Goal: Information Seeking & Learning: Compare options

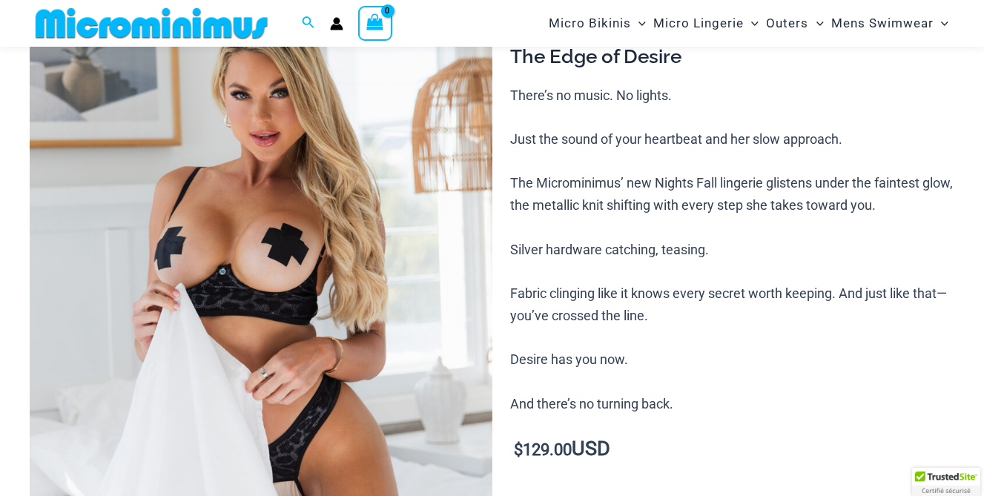
scroll to position [169, 0]
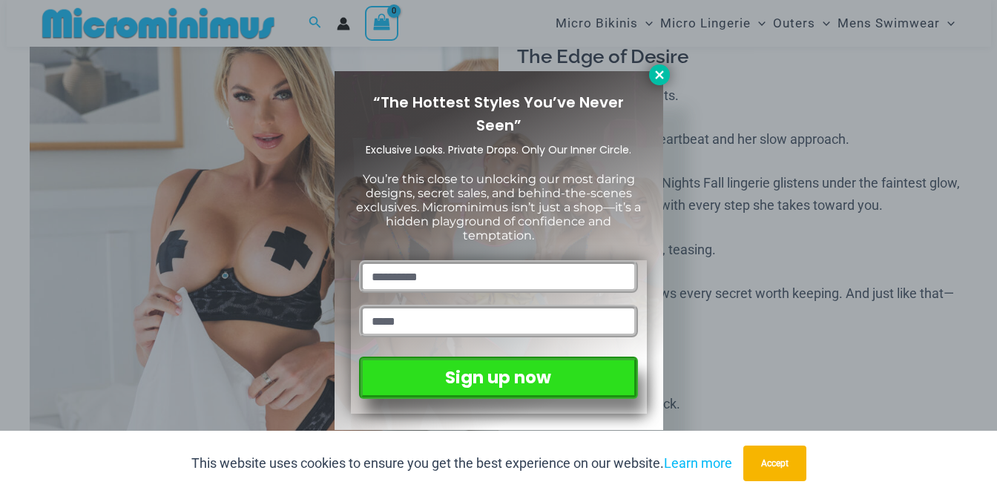
click at [659, 76] on icon at bounding box center [659, 74] width 8 height 8
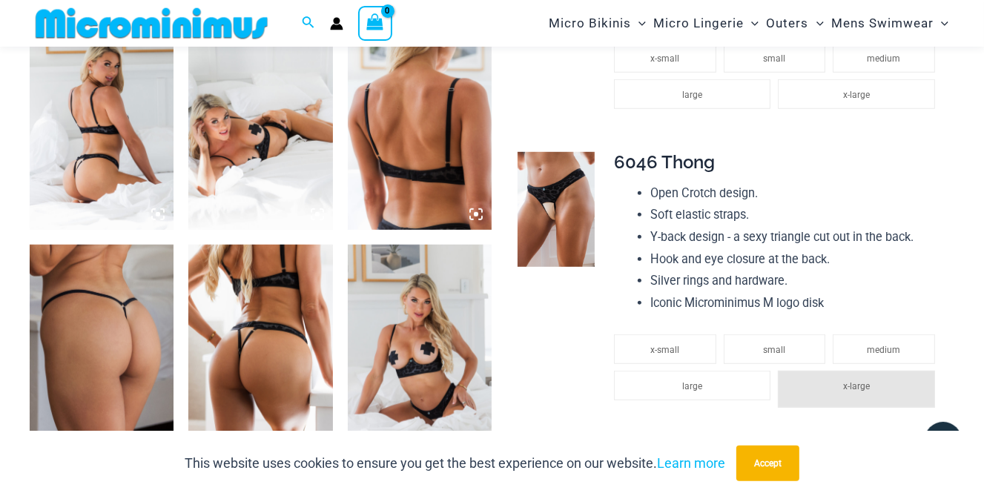
scroll to position [848, 0]
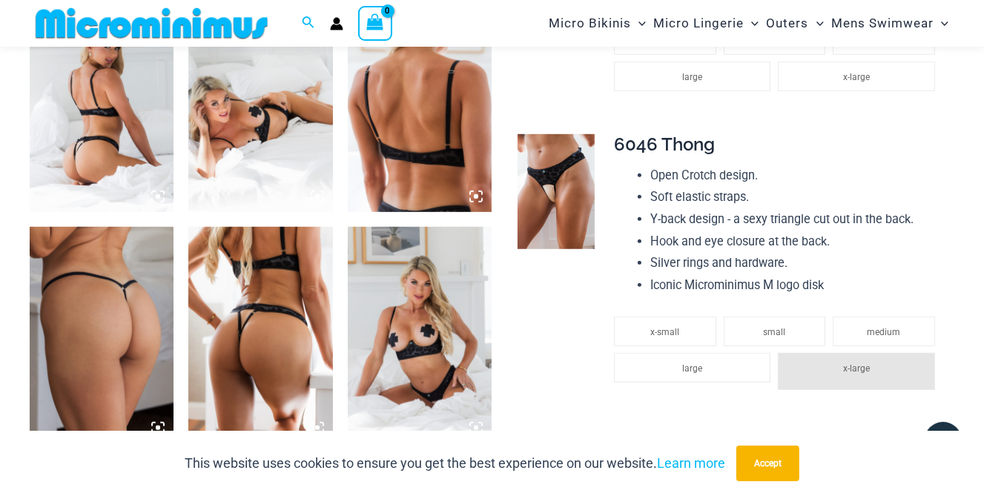
click at [544, 188] on img at bounding box center [556, 191] width 77 height 115
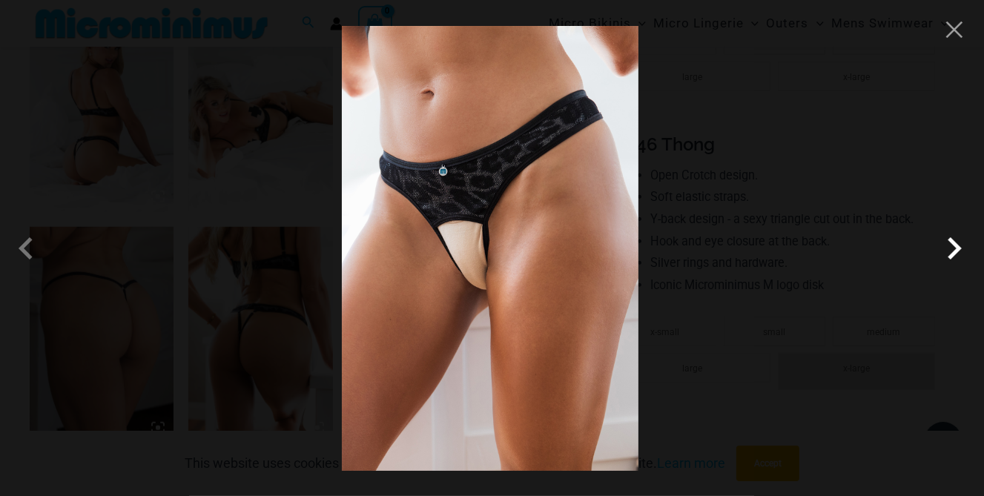
click at [952, 248] on span at bounding box center [954, 248] width 45 height 45
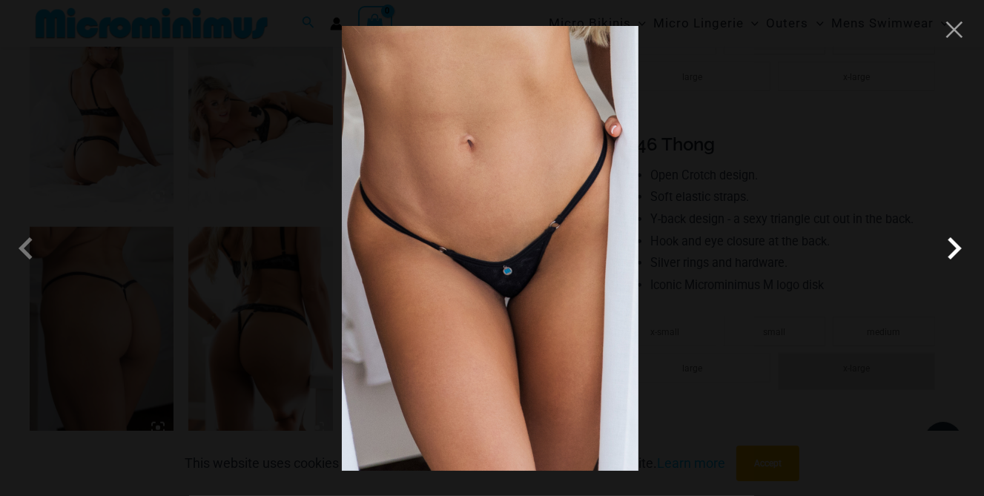
click at [952, 248] on span at bounding box center [954, 248] width 45 height 45
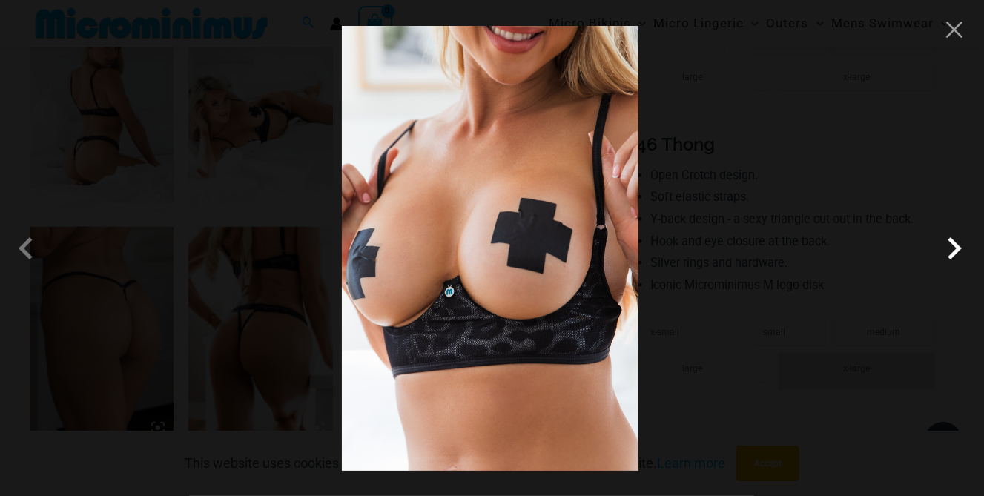
click at [952, 248] on span at bounding box center [954, 248] width 45 height 45
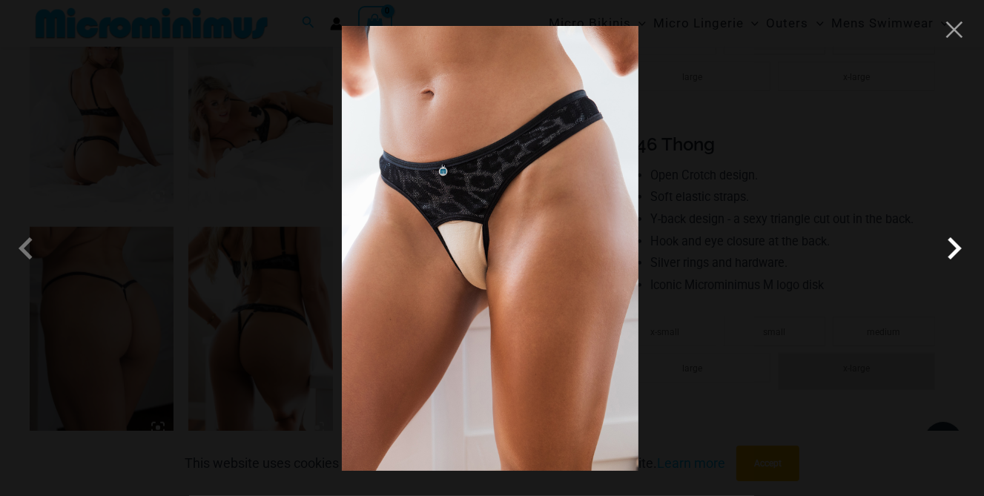
click at [952, 248] on span at bounding box center [954, 248] width 45 height 45
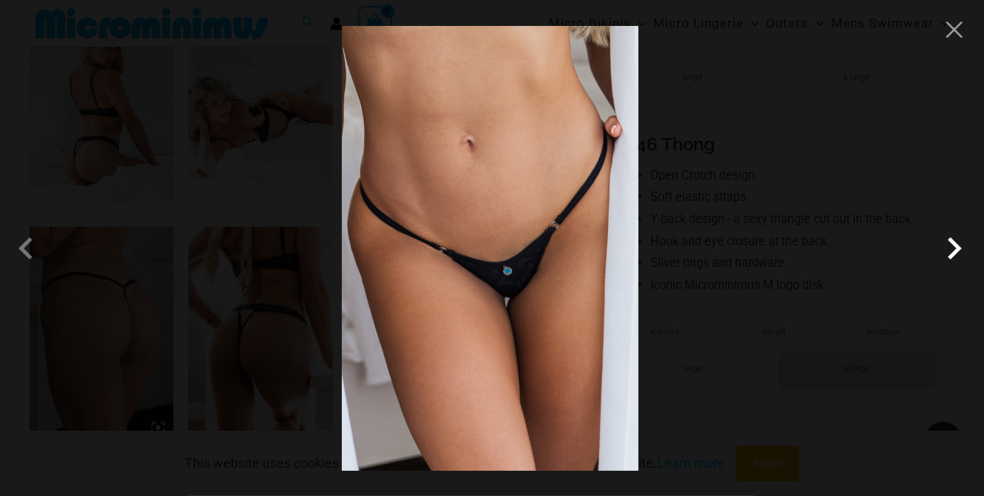
click at [951, 245] on span at bounding box center [954, 248] width 45 height 45
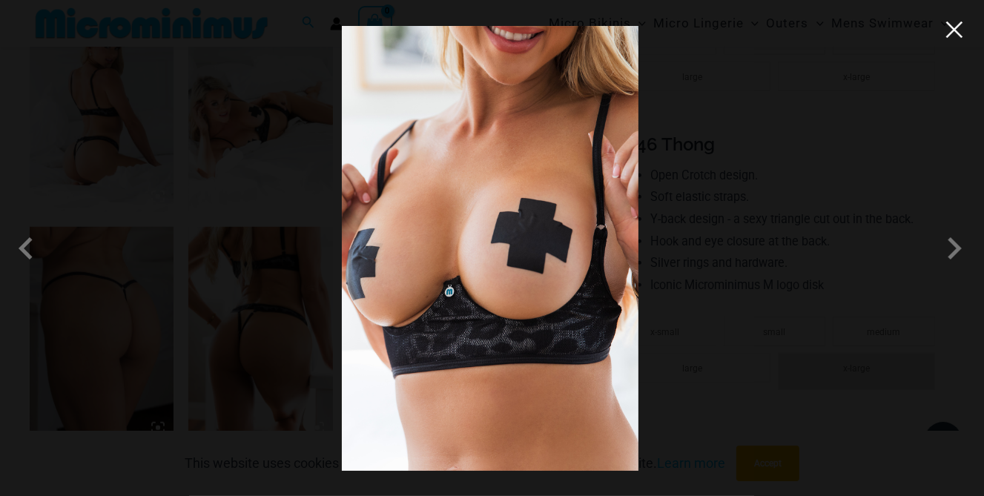
click at [957, 30] on button "Close" at bounding box center [955, 30] width 22 height 22
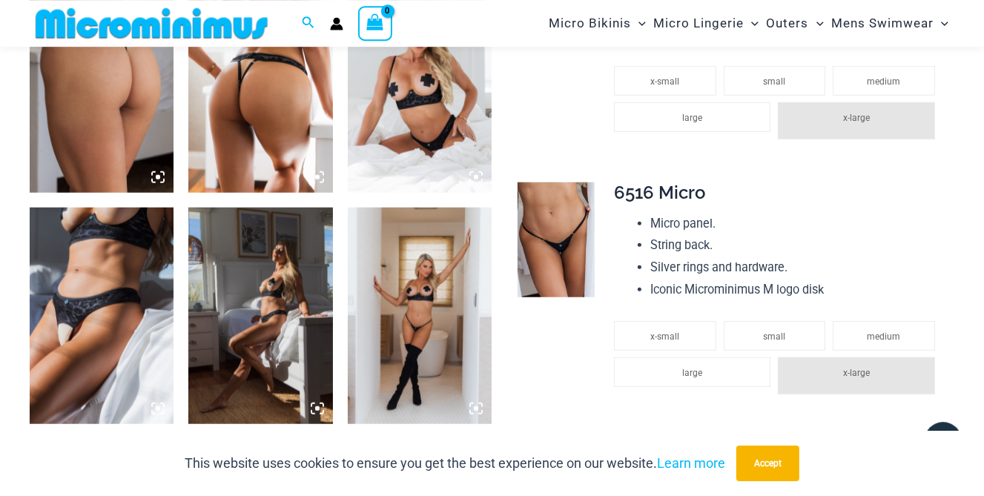
scroll to position [1109, 0]
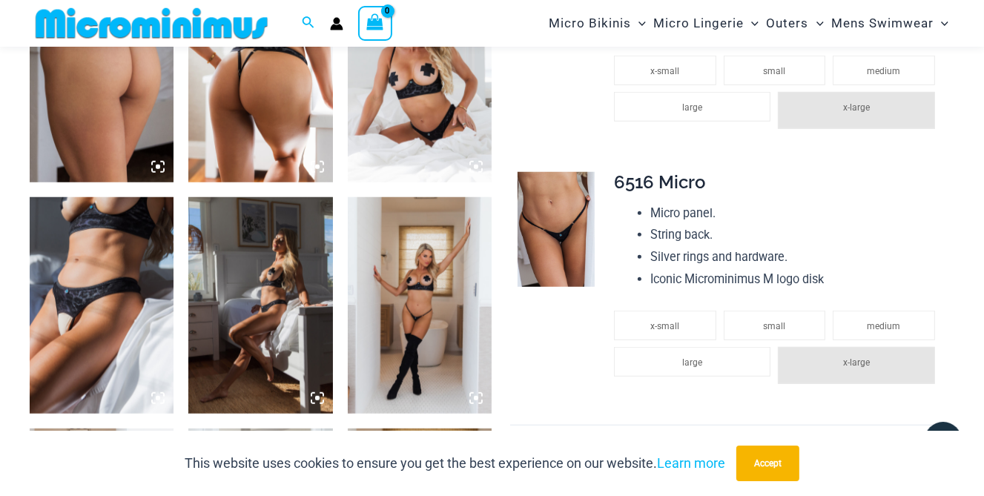
click at [243, 265] on img at bounding box center [260, 305] width 144 height 217
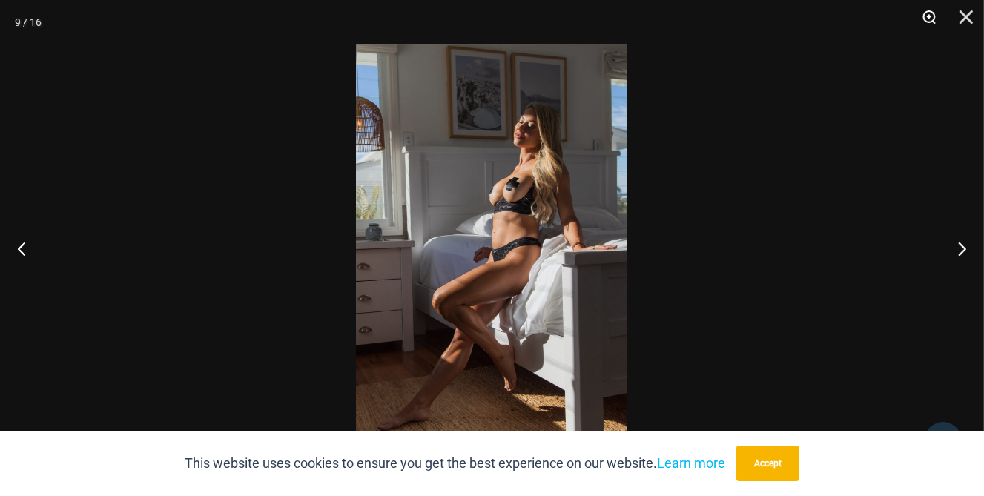
click at [930, 16] on button "Zoom" at bounding box center [924, 22] width 37 height 45
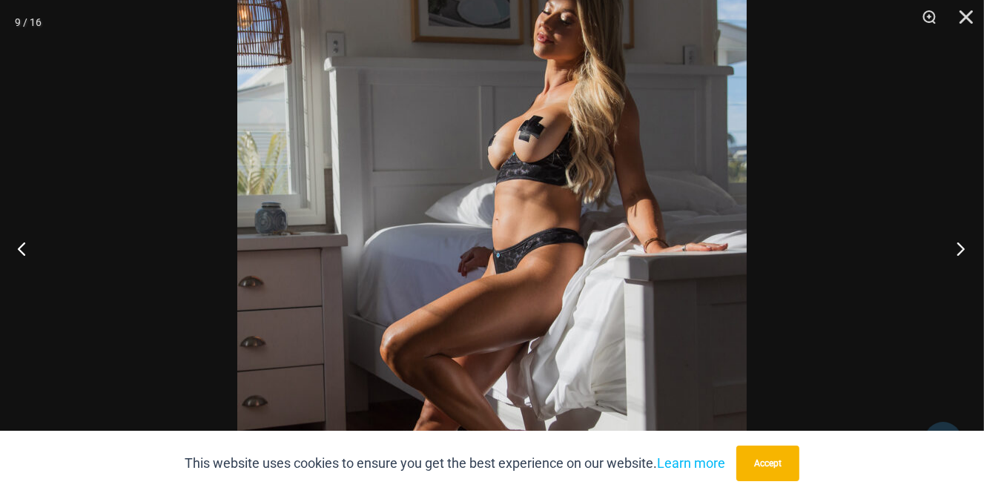
click at [961, 249] on button "Next" at bounding box center [957, 248] width 56 height 74
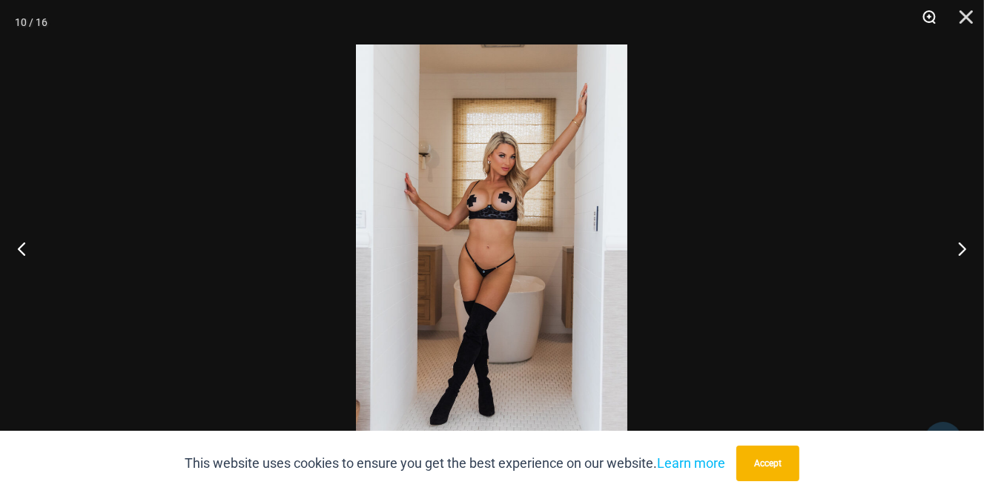
click at [929, 13] on button "Zoom" at bounding box center [924, 22] width 37 height 45
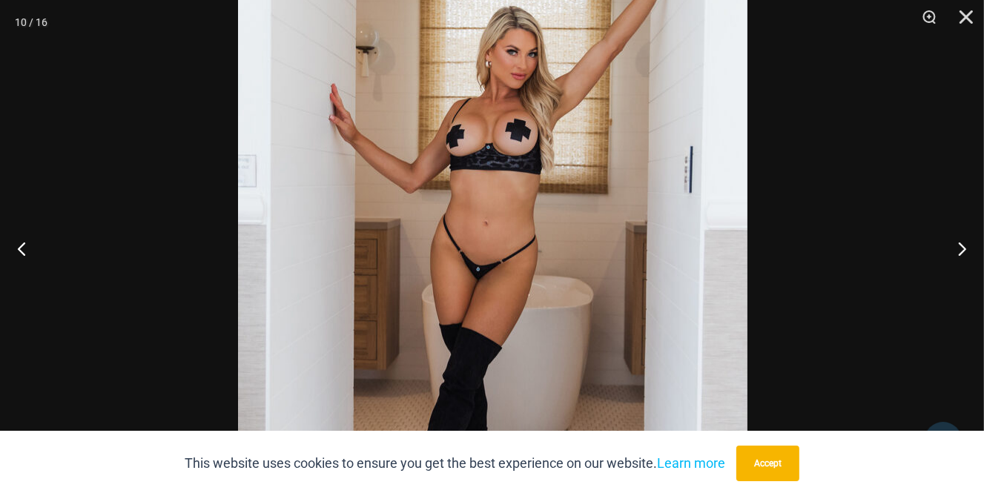
click at [675, 212] on img at bounding box center [493, 225] width 510 height 764
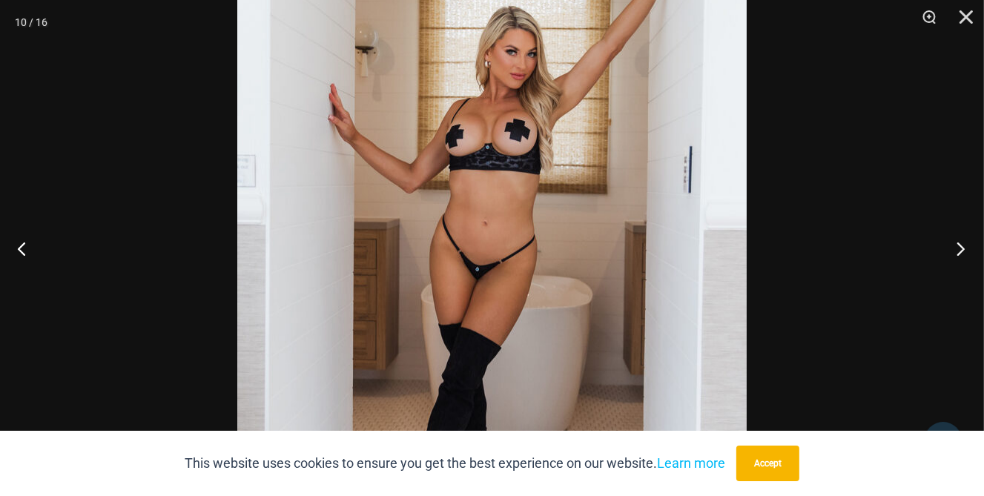
click at [961, 248] on button "Next" at bounding box center [957, 248] width 56 height 74
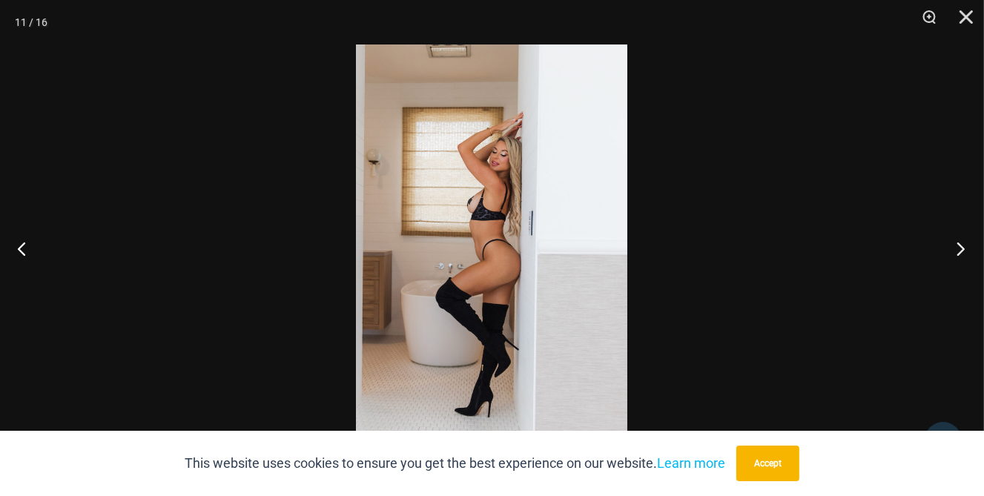
click at [961, 248] on button "Next" at bounding box center [957, 248] width 56 height 74
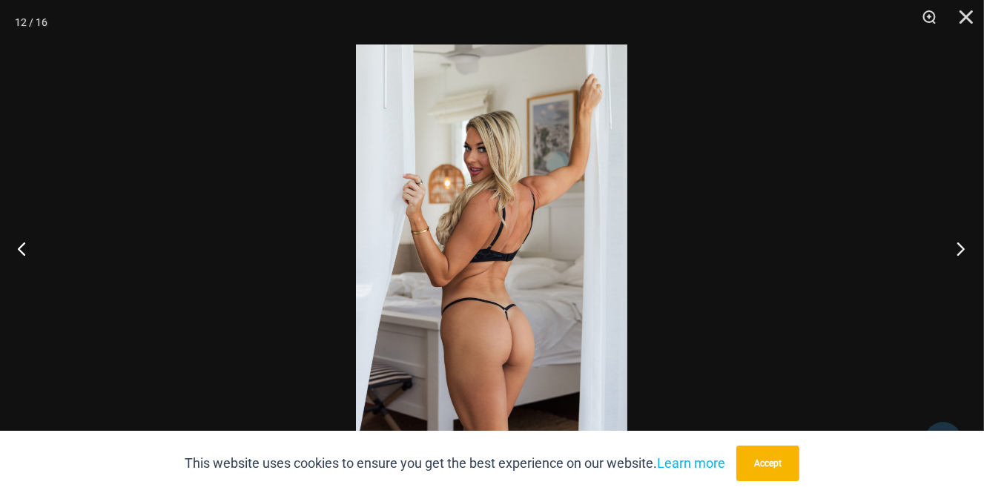
click at [961, 248] on button "Next" at bounding box center [957, 248] width 56 height 74
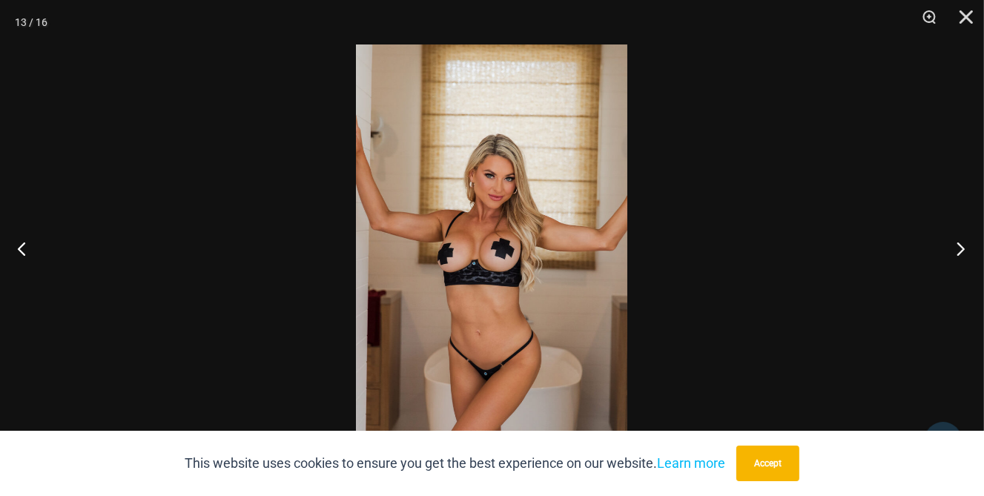
click at [961, 248] on button "Next" at bounding box center [957, 248] width 56 height 74
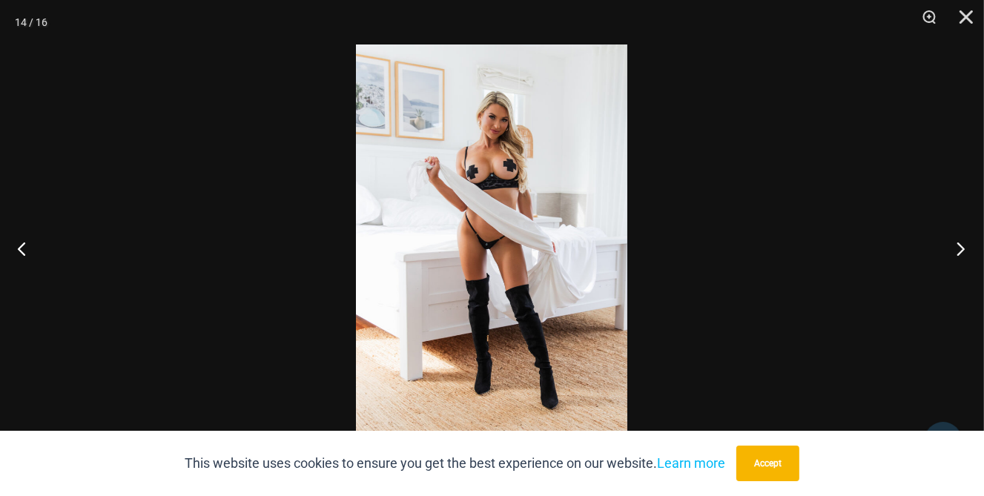
click at [961, 248] on button "Next" at bounding box center [957, 248] width 56 height 74
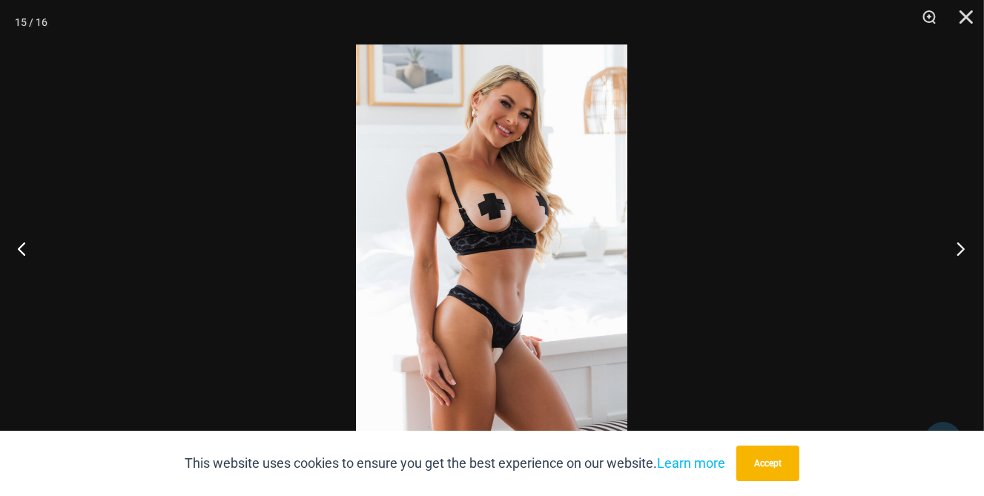
click at [961, 248] on button "Next" at bounding box center [957, 248] width 56 height 74
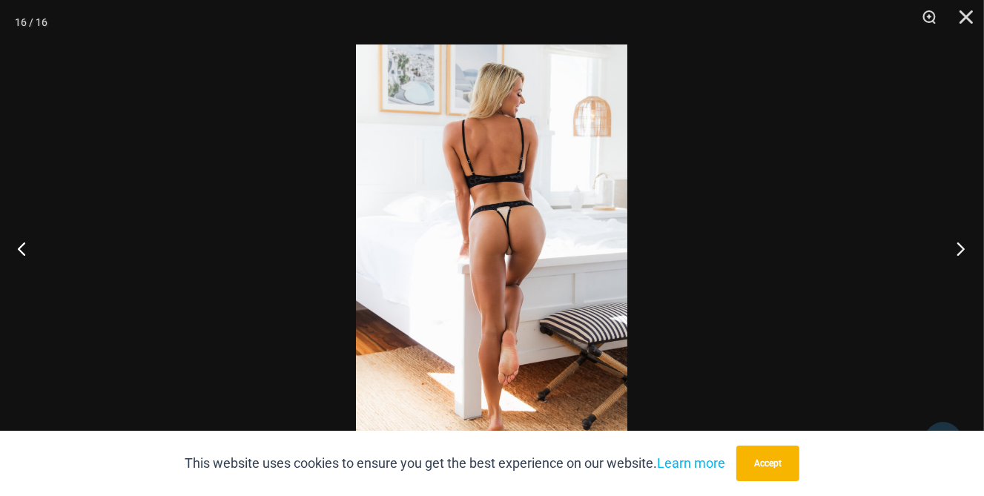
click at [961, 248] on button "Next" at bounding box center [957, 248] width 56 height 74
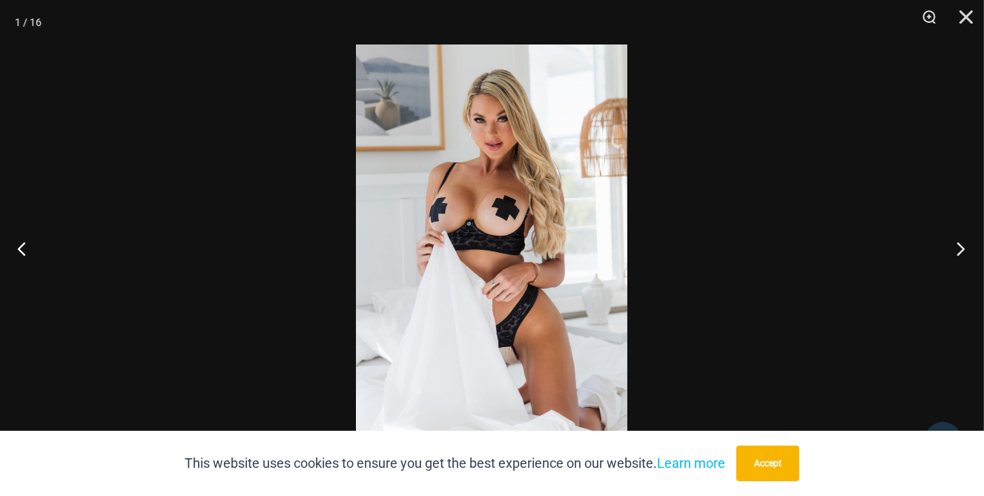
click at [961, 248] on button "Next" at bounding box center [957, 248] width 56 height 74
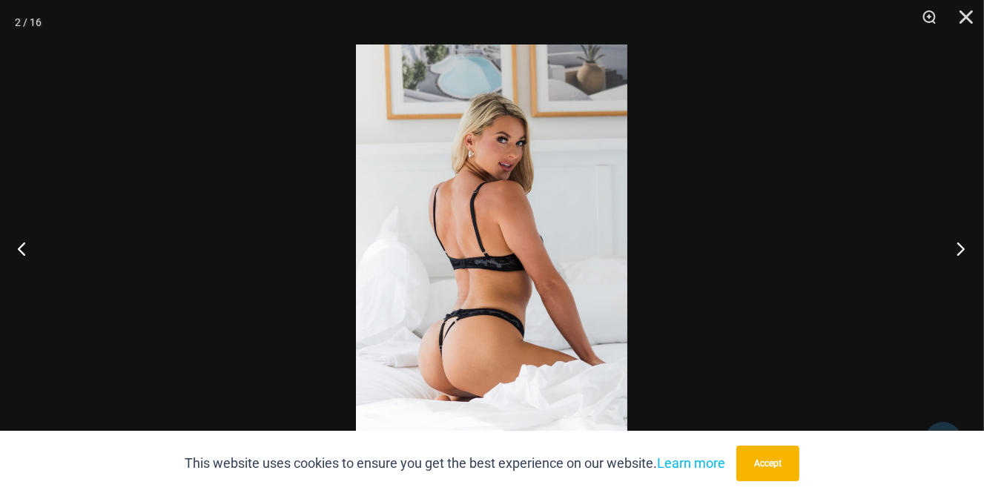
click at [961, 248] on button "Next" at bounding box center [957, 248] width 56 height 74
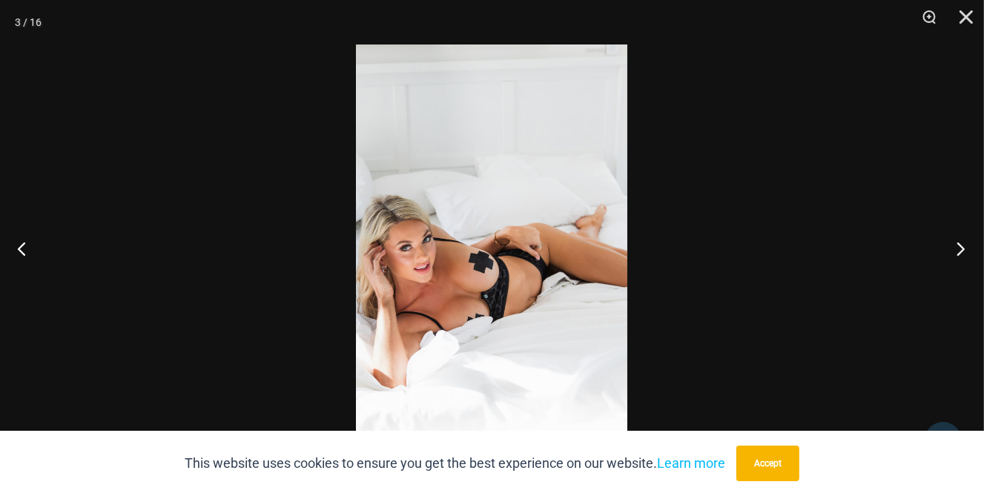
click at [961, 248] on button "Next" at bounding box center [957, 248] width 56 height 74
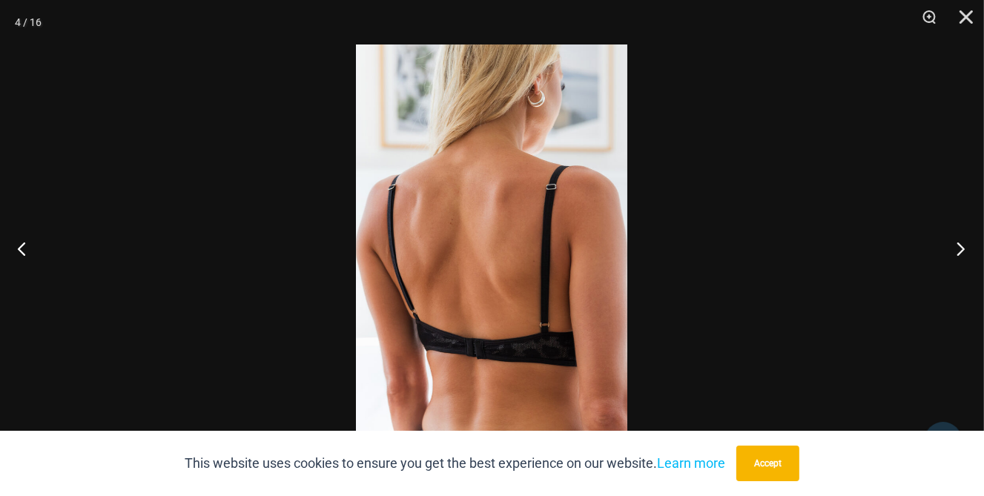
click at [961, 247] on button "Next" at bounding box center [957, 248] width 56 height 74
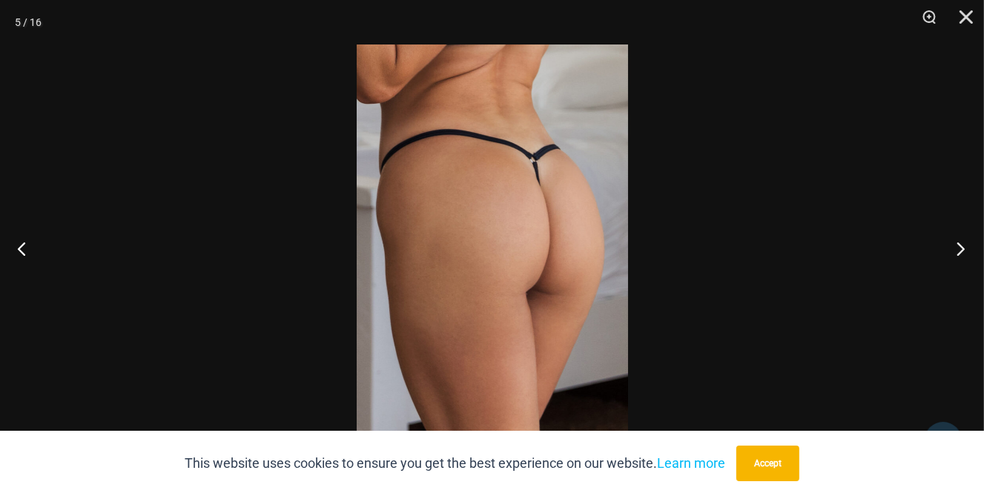
click at [961, 247] on button "Next" at bounding box center [957, 248] width 56 height 74
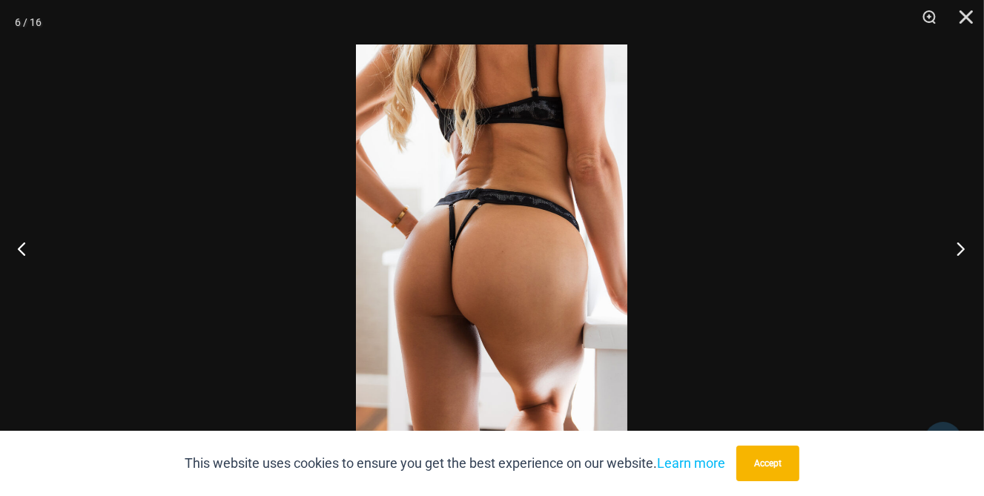
click at [961, 247] on button "Next" at bounding box center [957, 248] width 56 height 74
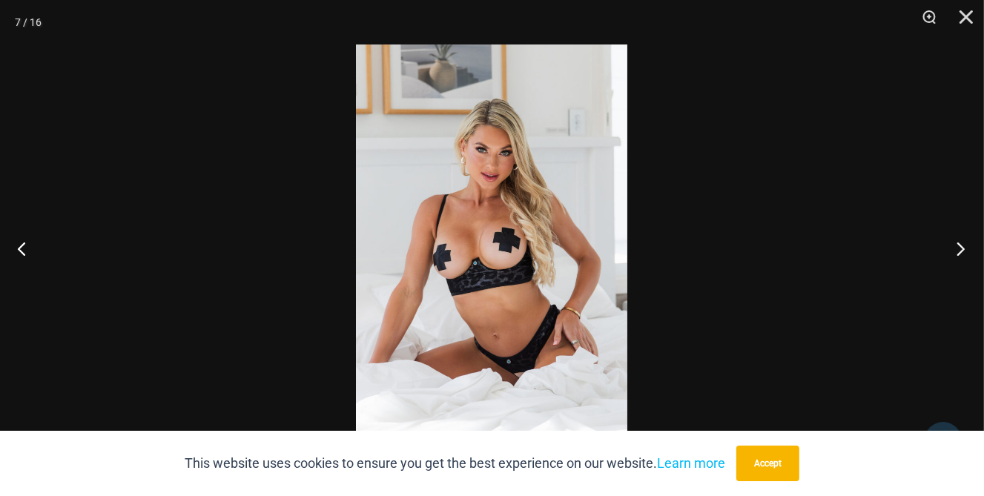
click at [961, 247] on button "Next" at bounding box center [957, 248] width 56 height 74
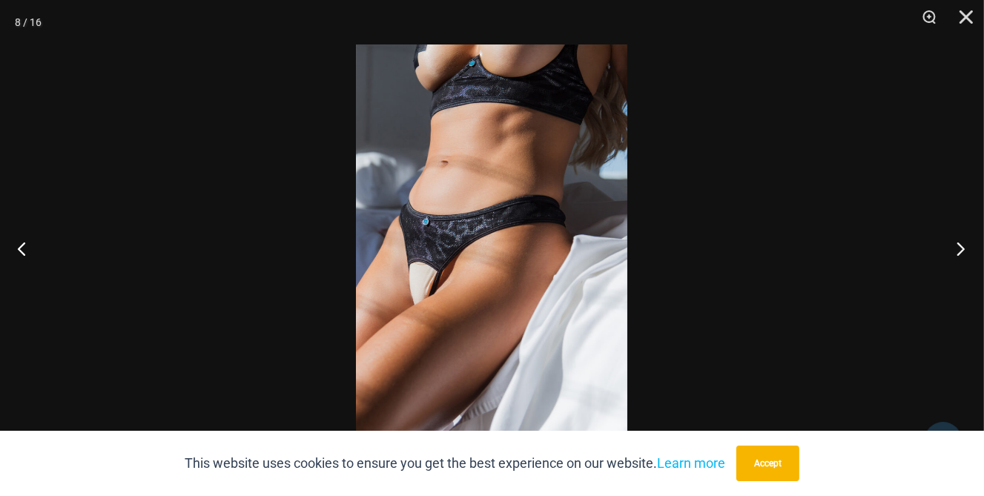
click at [961, 247] on button "Next" at bounding box center [957, 248] width 56 height 74
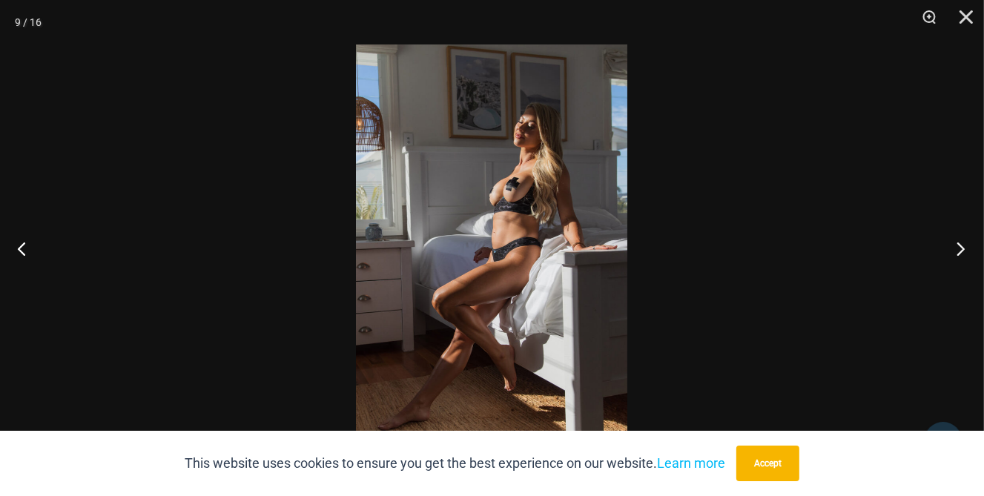
click at [961, 247] on button "Next" at bounding box center [957, 248] width 56 height 74
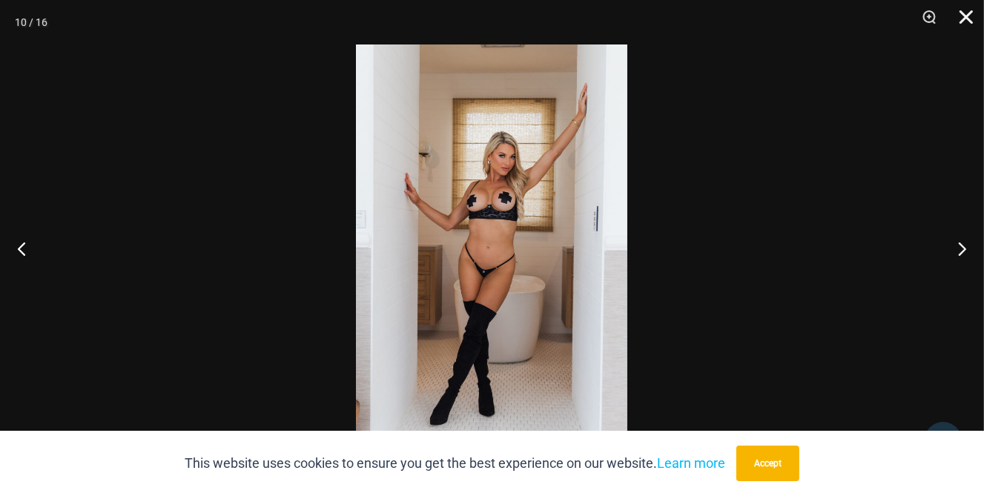
click at [966, 13] on button "Close" at bounding box center [961, 22] width 37 height 45
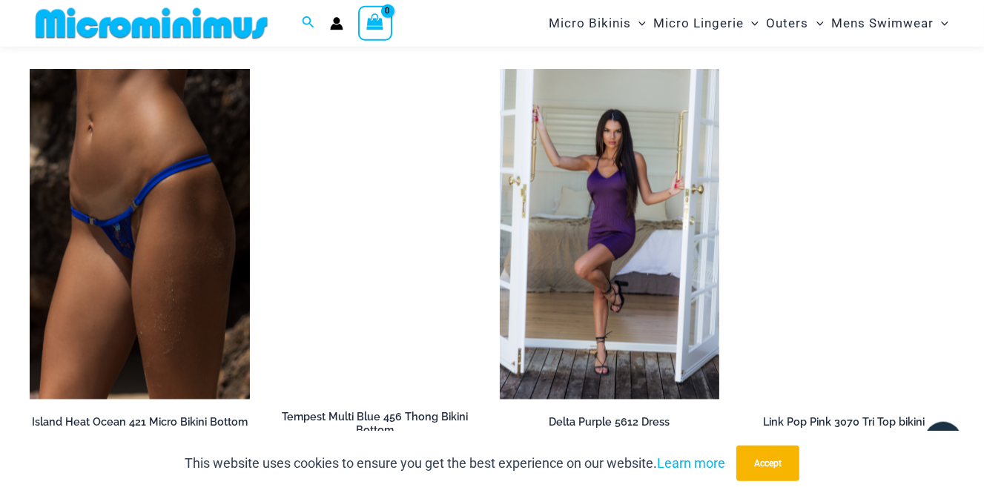
scroll to position [2783, 0]
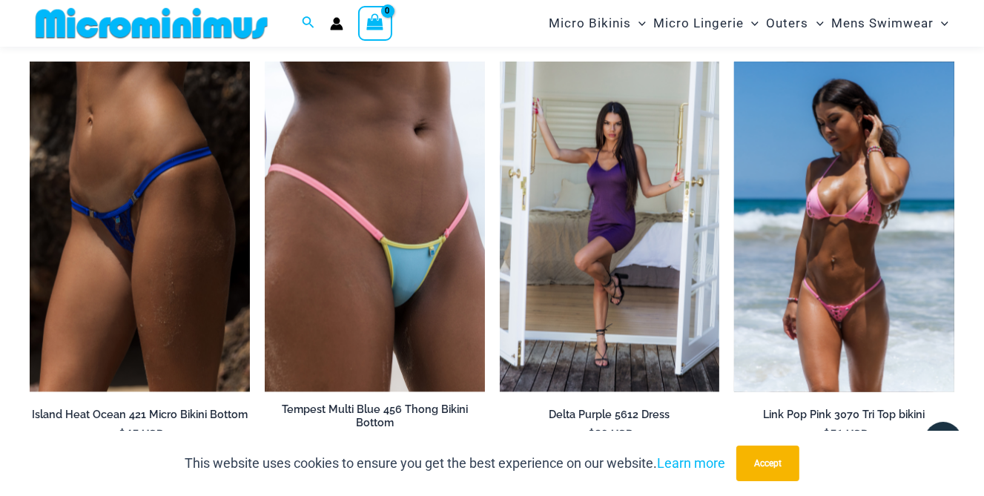
click at [812, 257] on img at bounding box center [844, 227] width 220 height 330
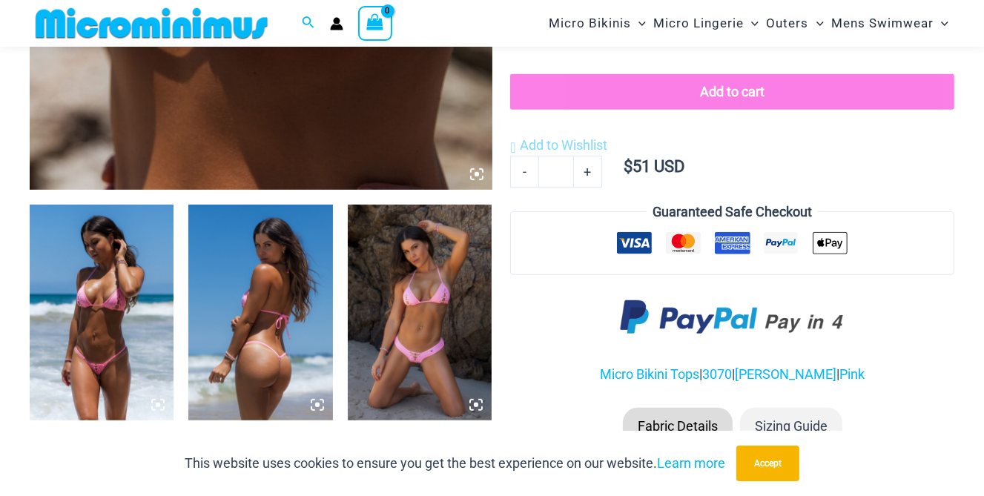
scroll to position [743, 0]
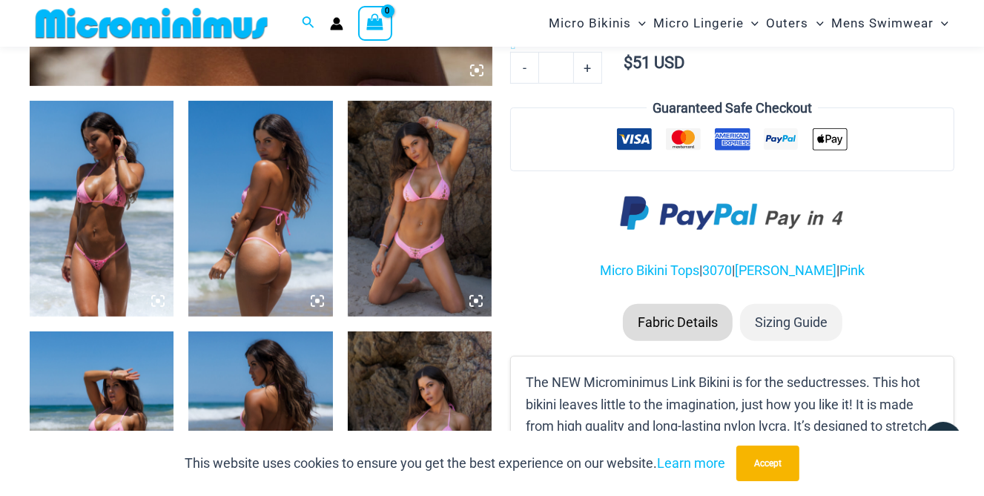
click at [286, 248] on img at bounding box center [260, 209] width 144 height 217
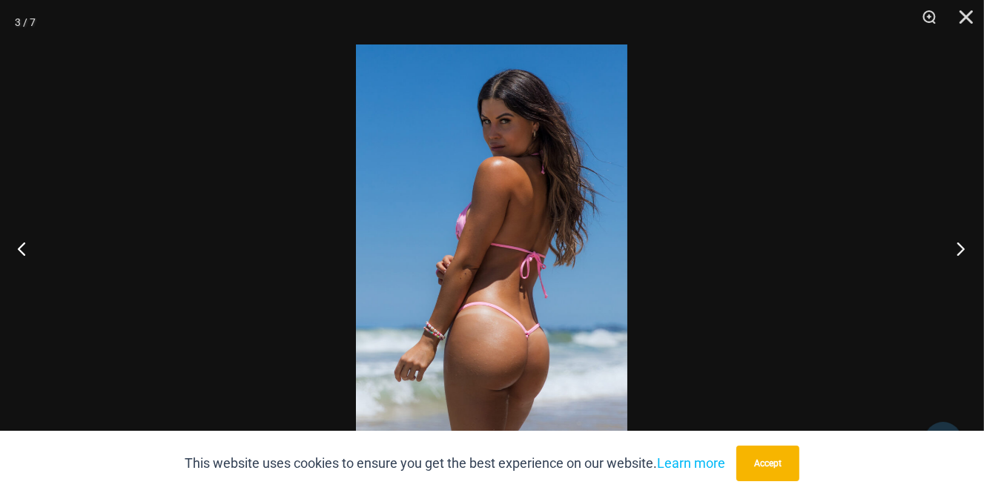
click at [956, 253] on button "Next" at bounding box center [957, 248] width 56 height 74
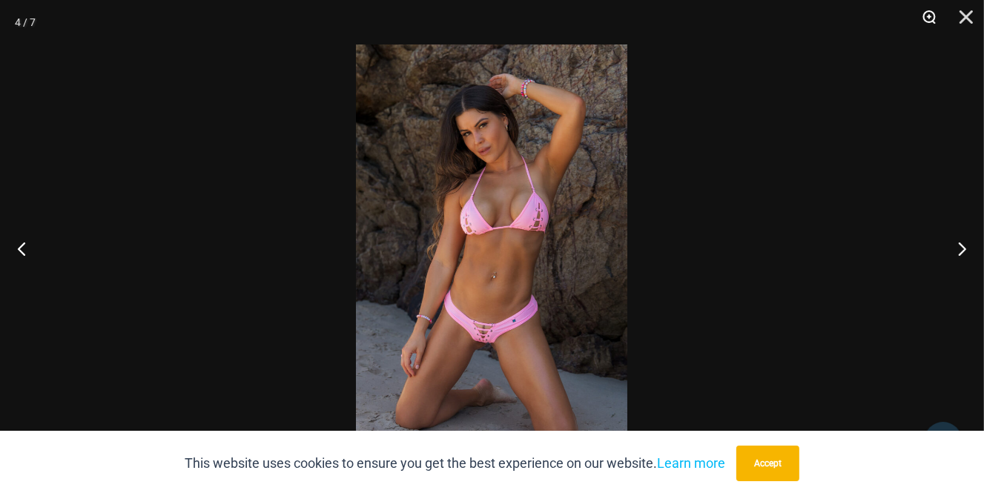
click at [928, 16] on button "Zoom" at bounding box center [924, 22] width 37 height 45
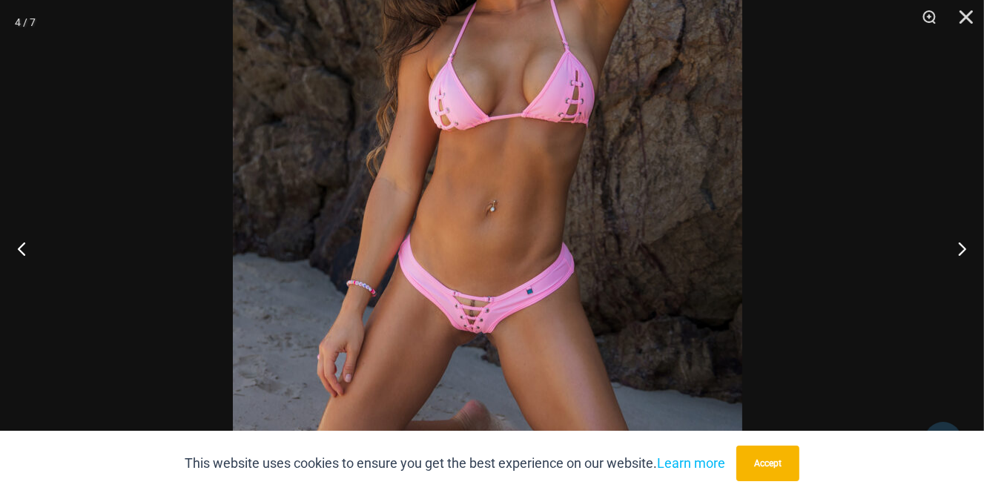
click at [703, 269] on img at bounding box center [488, 155] width 510 height 764
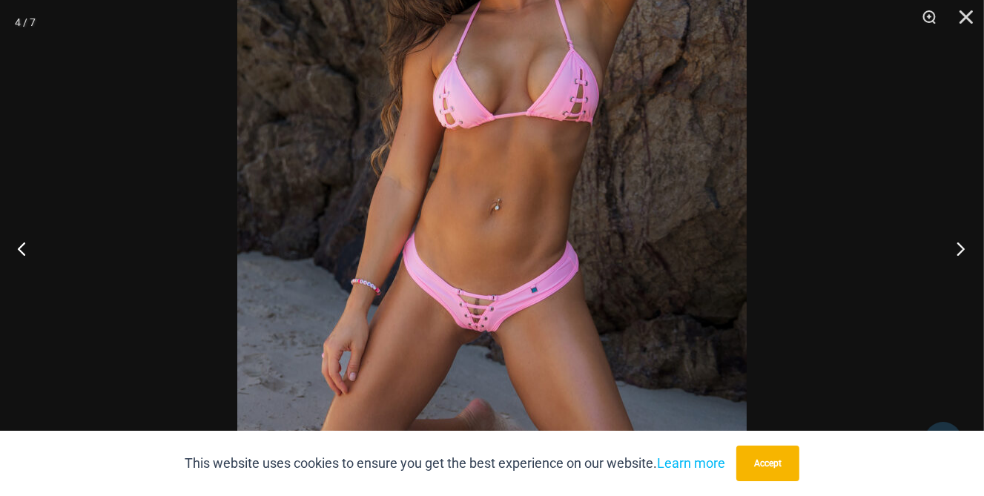
click at [961, 246] on button "Next" at bounding box center [957, 248] width 56 height 74
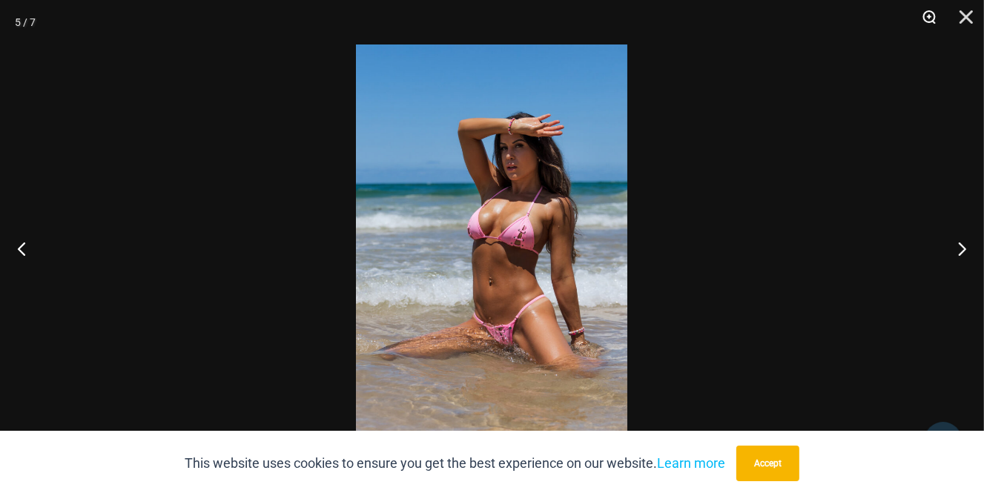
click at [930, 13] on button "Zoom" at bounding box center [924, 22] width 37 height 45
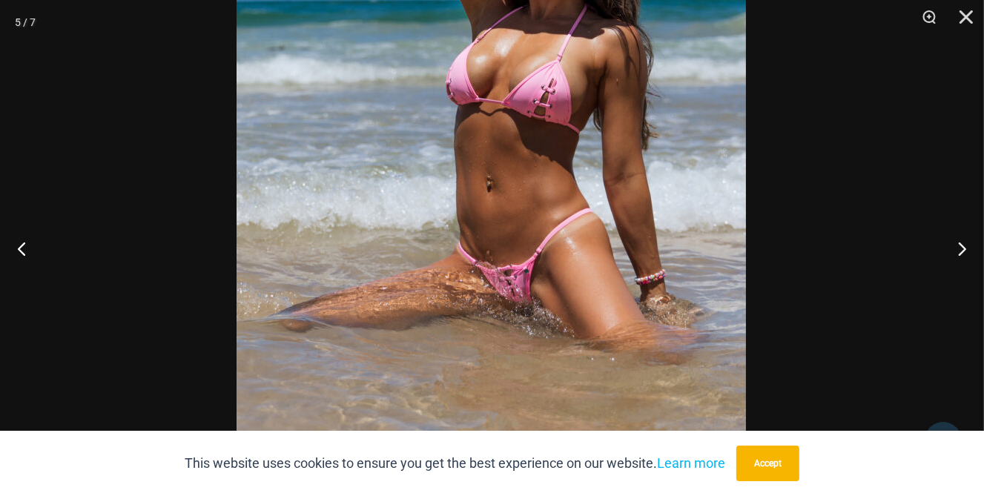
click at [728, 205] on img at bounding box center [492, 121] width 510 height 764
click at [966, 248] on button "Next" at bounding box center [957, 248] width 56 height 74
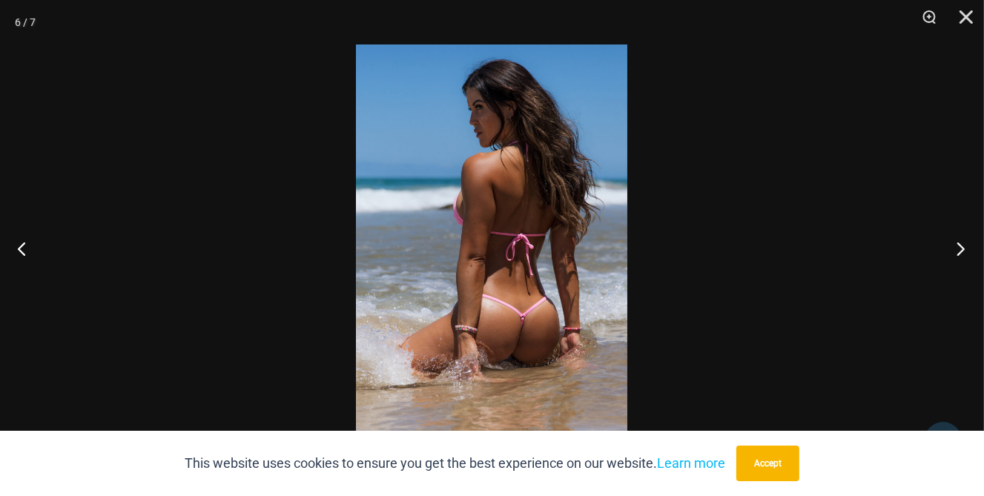
click at [961, 250] on button "Next" at bounding box center [957, 248] width 56 height 74
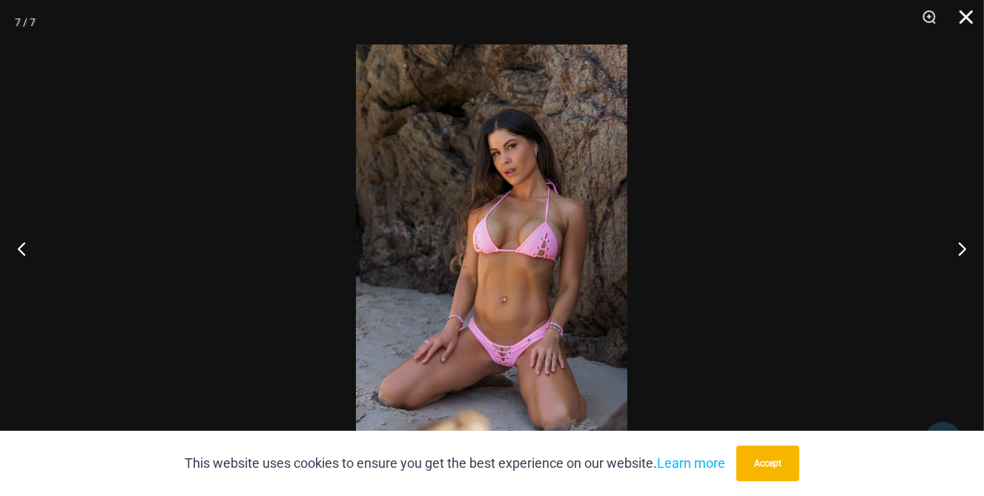
click at [961, 19] on button "Close" at bounding box center [961, 22] width 37 height 45
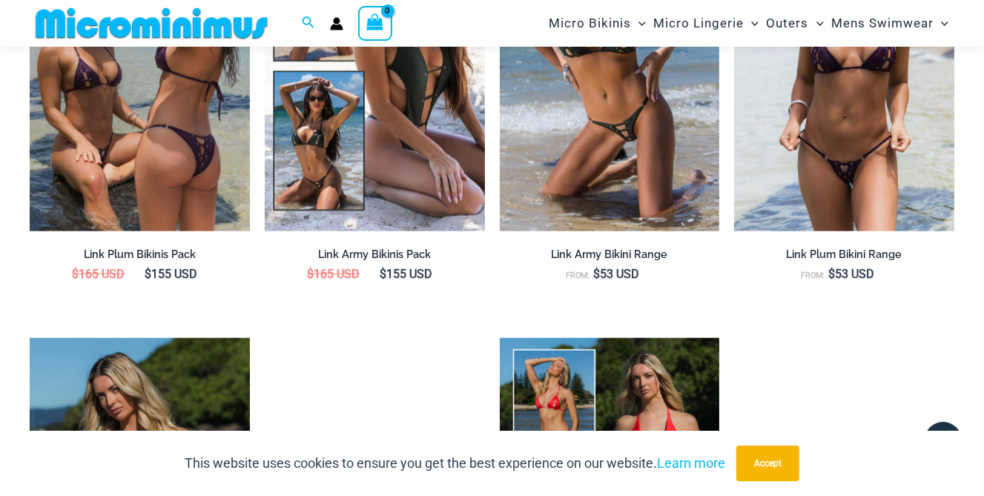
scroll to position [1370, 0]
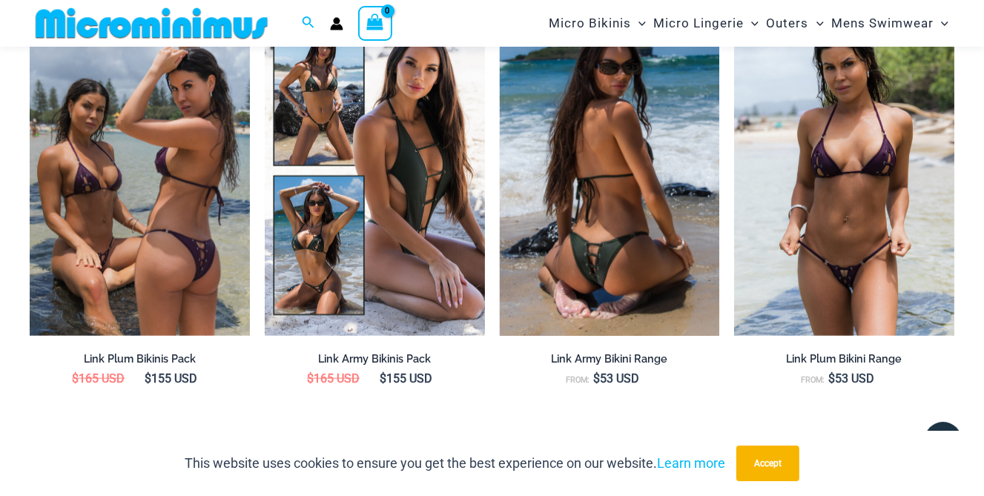
click at [604, 218] on img at bounding box center [610, 171] width 220 height 330
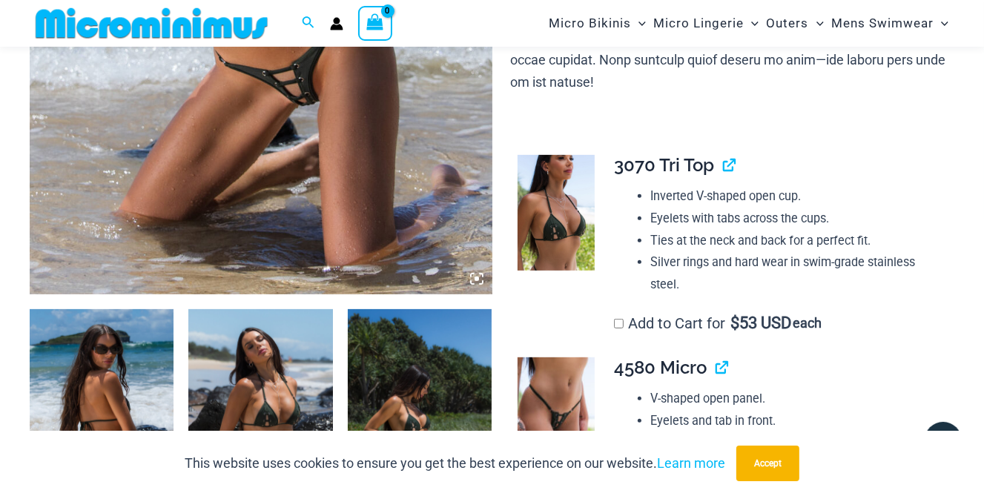
scroll to position [639, 0]
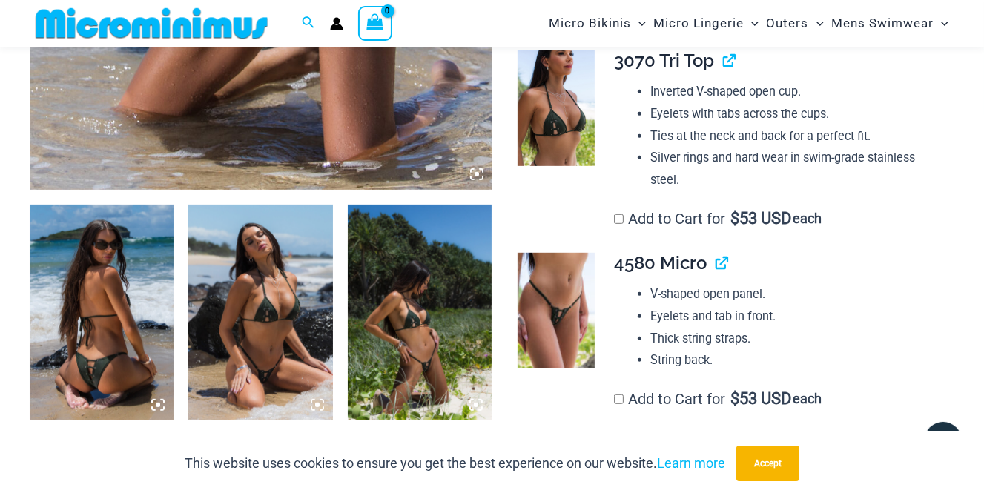
click at [114, 317] on img at bounding box center [102, 313] width 144 height 217
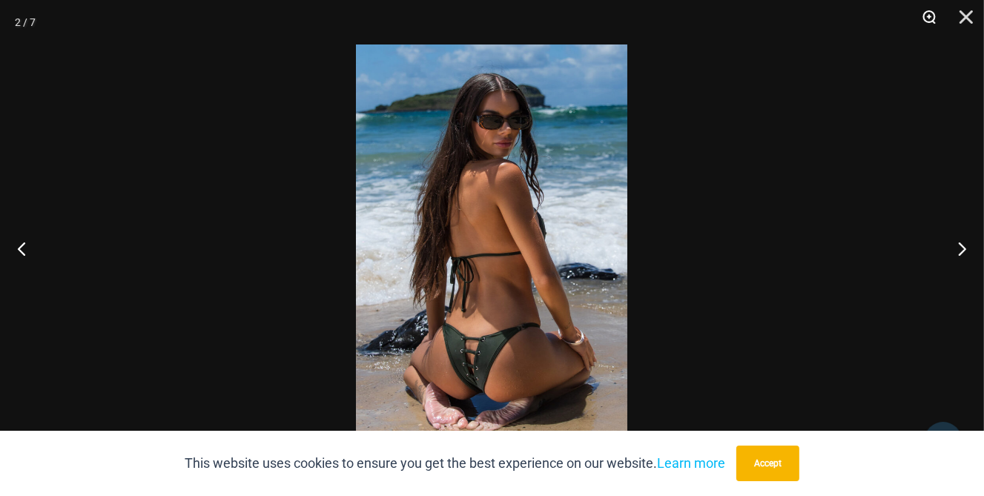
click at [926, 19] on button "Zoom" at bounding box center [924, 22] width 37 height 45
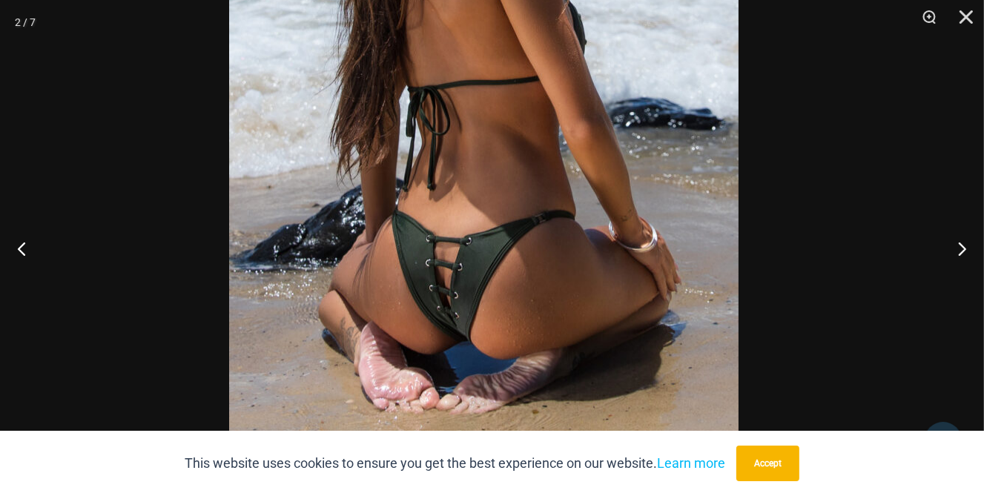
click at [645, 157] on img at bounding box center [484, 70] width 510 height 764
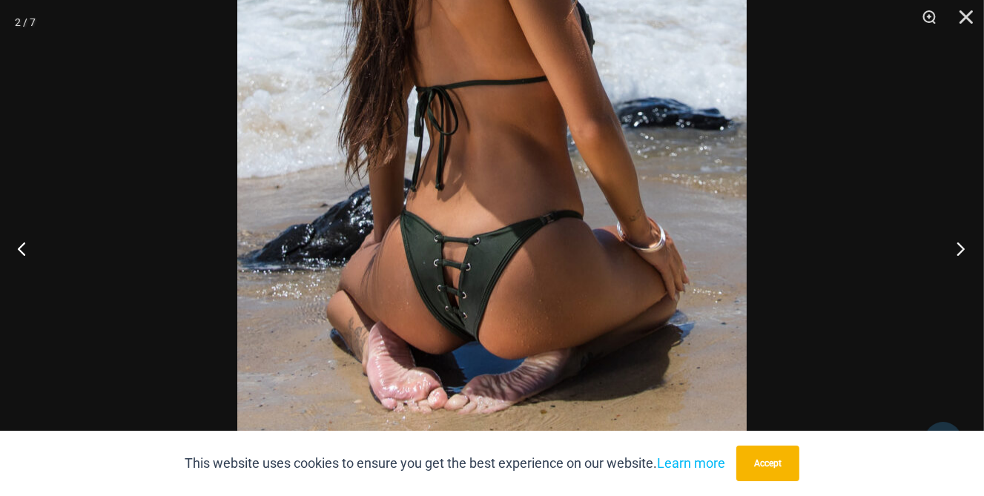
click at [959, 248] on button "Next" at bounding box center [957, 248] width 56 height 74
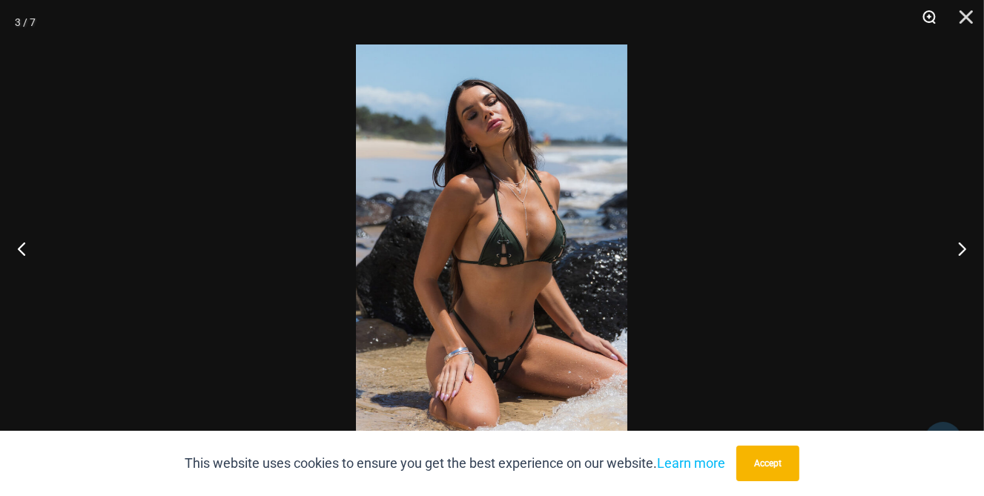
click at [927, 14] on button "Zoom" at bounding box center [924, 22] width 37 height 45
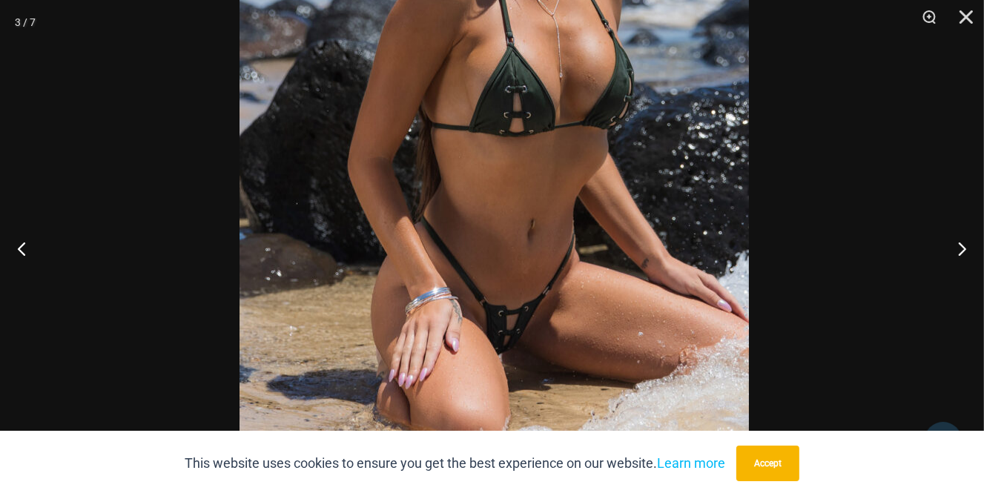
click at [687, 205] on img at bounding box center [495, 101] width 510 height 764
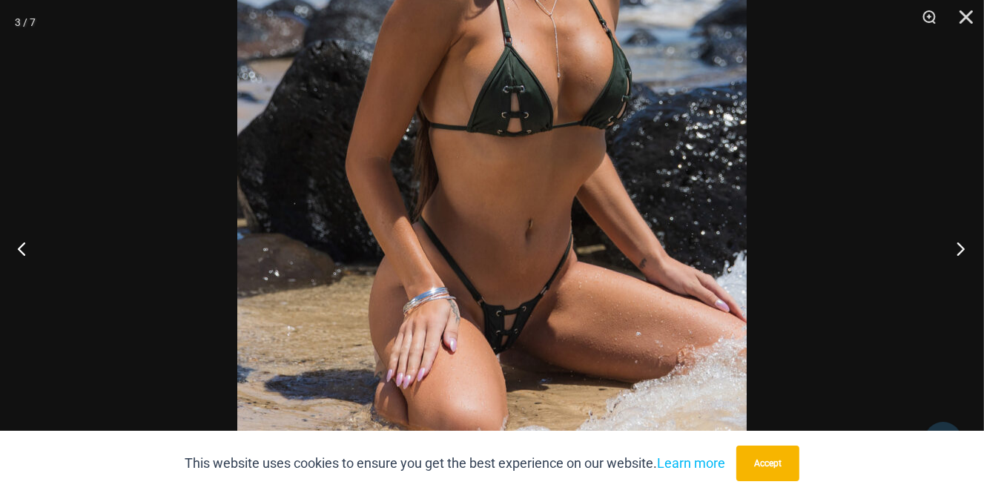
click at [965, 250] on button "Next" at bounding box center [957, 248] width 56 height 74
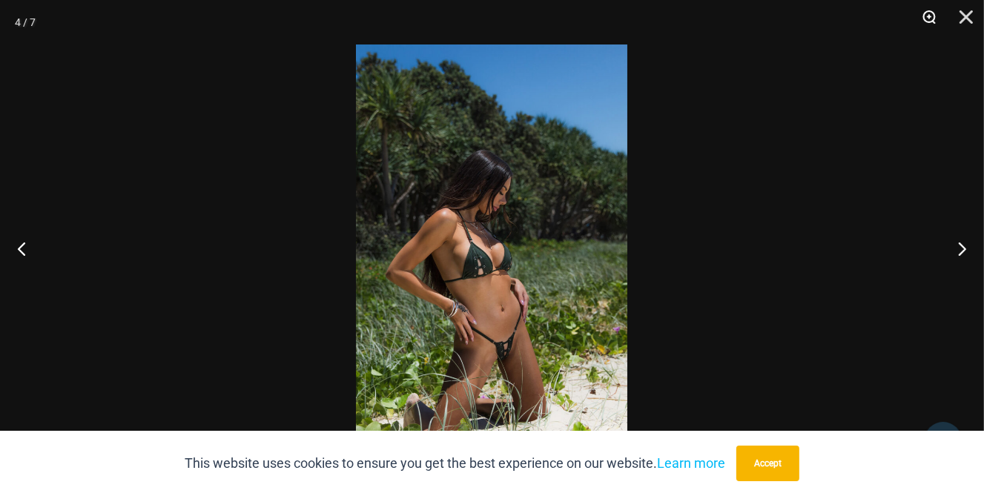
click at [927, 18] on button "Zoom" at bounding box center [924, 22] width 37 height 45
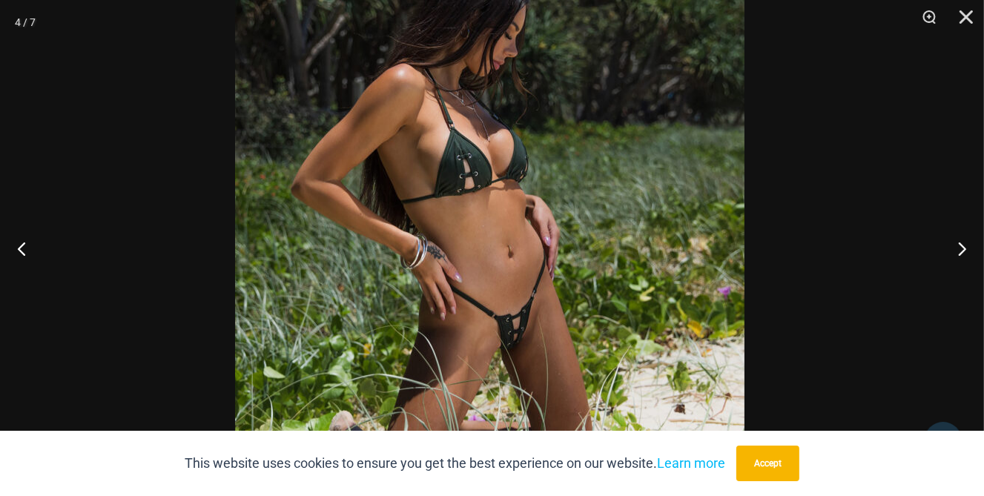
click at [613, 237] on img at bounding box center [490, 139] width 510 height 764
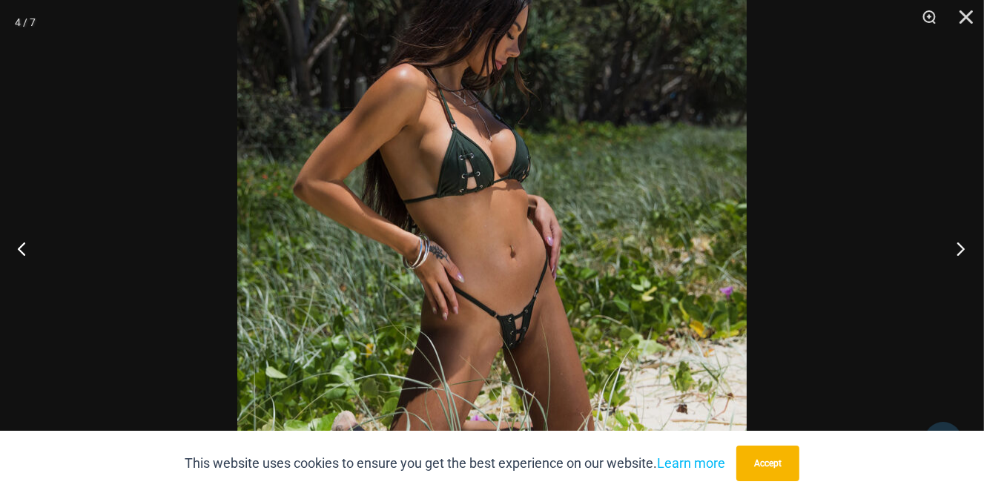
click at [963, 249] on button "Next" at bounding box center [957, 248] width 56 height 74
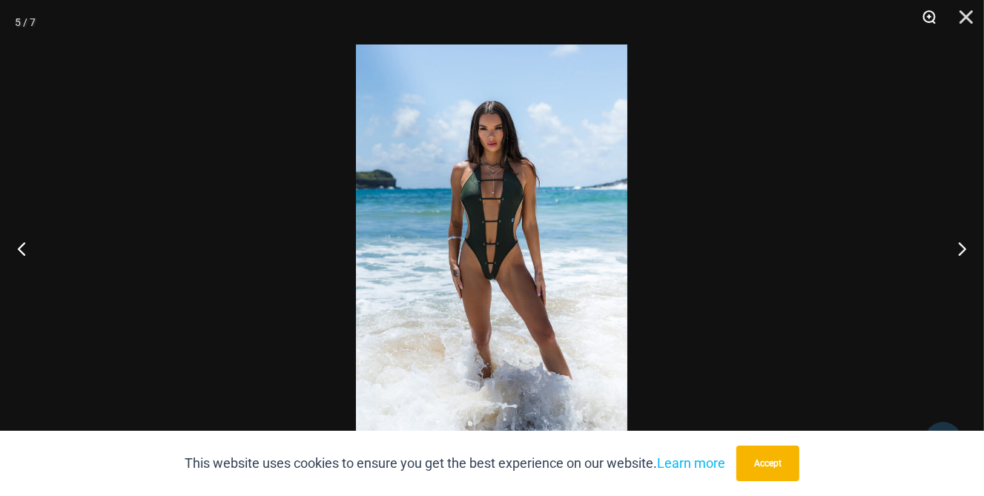
click at [927, 19] on button "Zoom" at bounding box center [924, 22] width 37 height 45
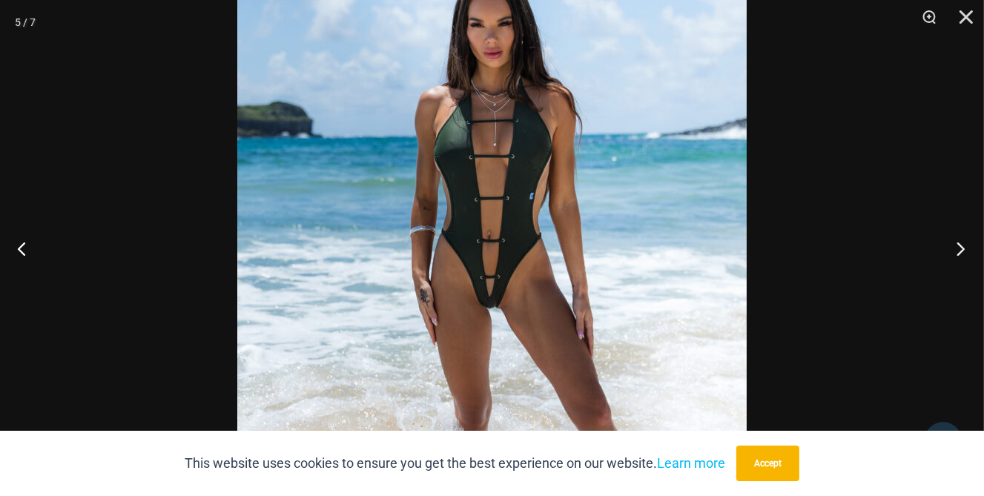
click at [963, 245] on button "Next" at bounding box center [957, 248] width 56 height 74
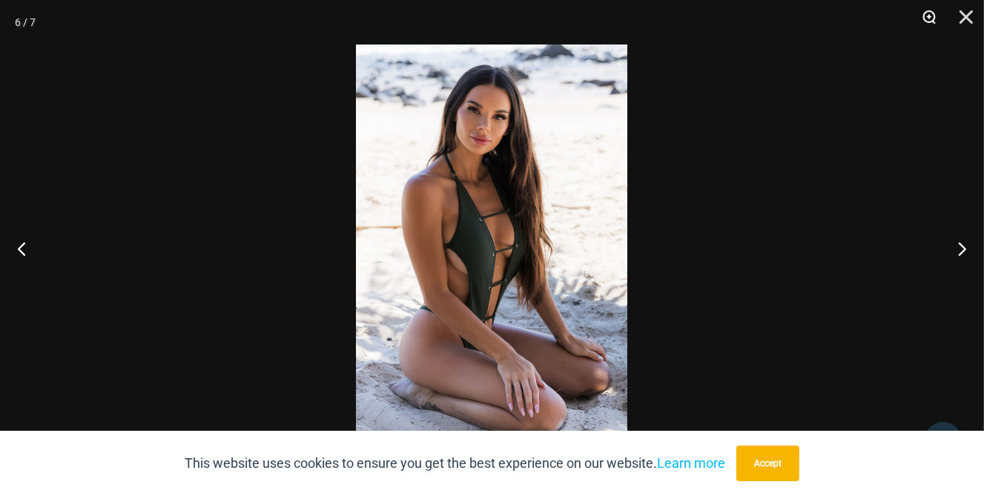
click at [930, 14] on button "Zoom" at bounding box center [924, 22] width 37 height 45
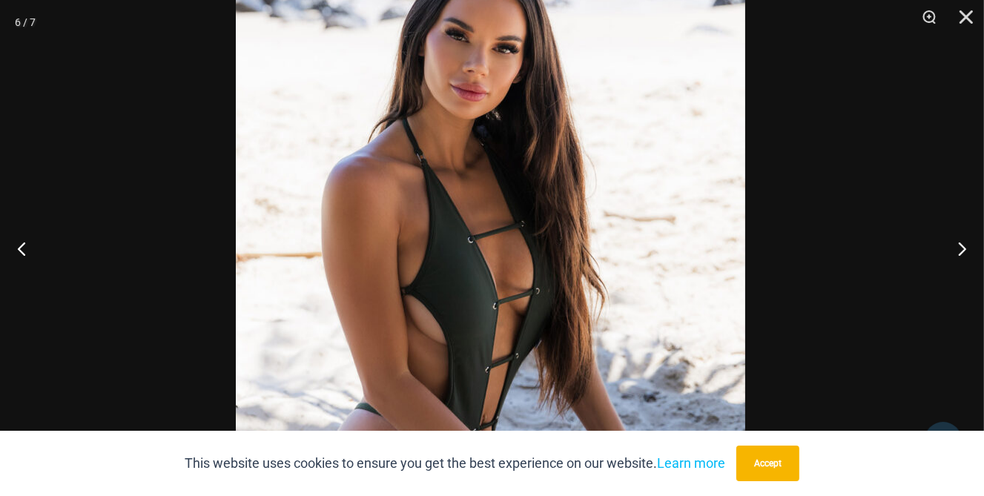
click at [734, 265] on img at bounding box center [491, 294] width 510 height 764
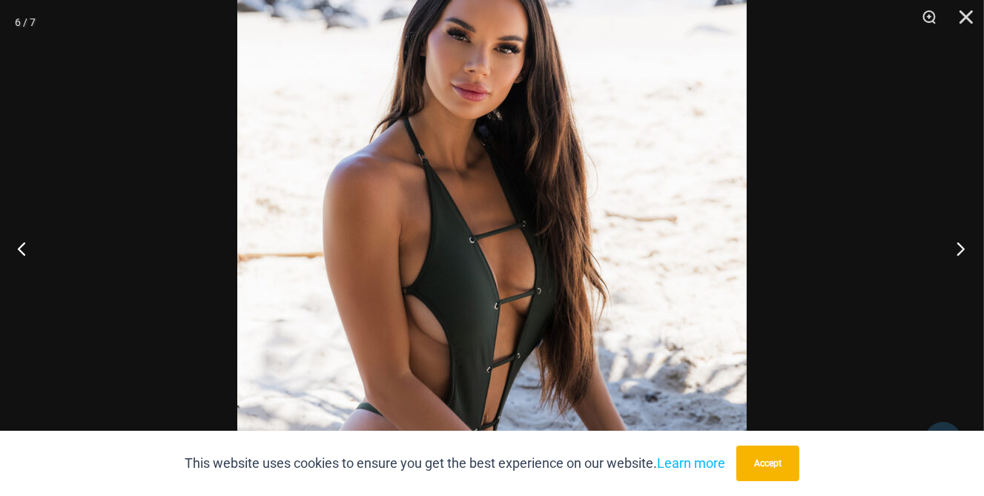
click at [961, 246] on button "Next" at bounding box center [957, 248] width 56 height 74
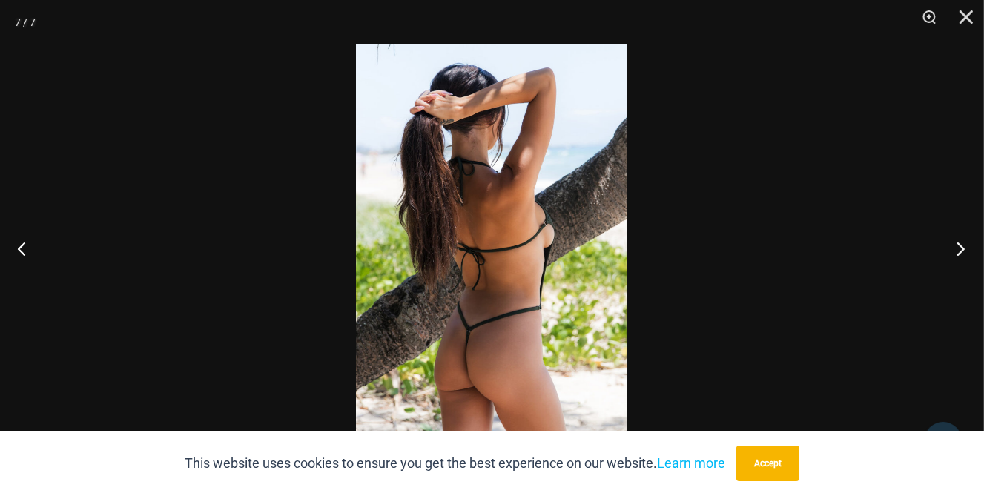
click at [962, 248] on button "Next" at bounding box center [957, 248] width 56 height 74
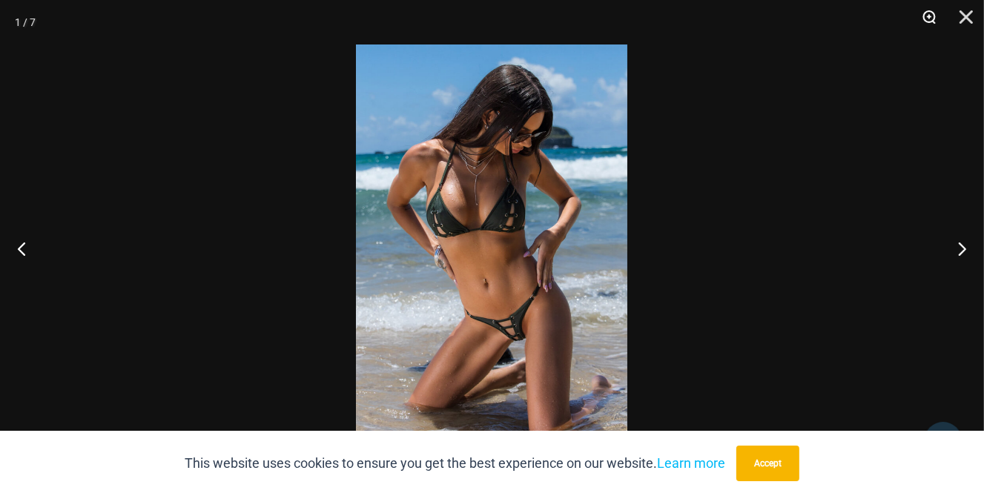
click at [929, 16] on button "Zoom" at bounding box center [924, 22] width 37 height 45
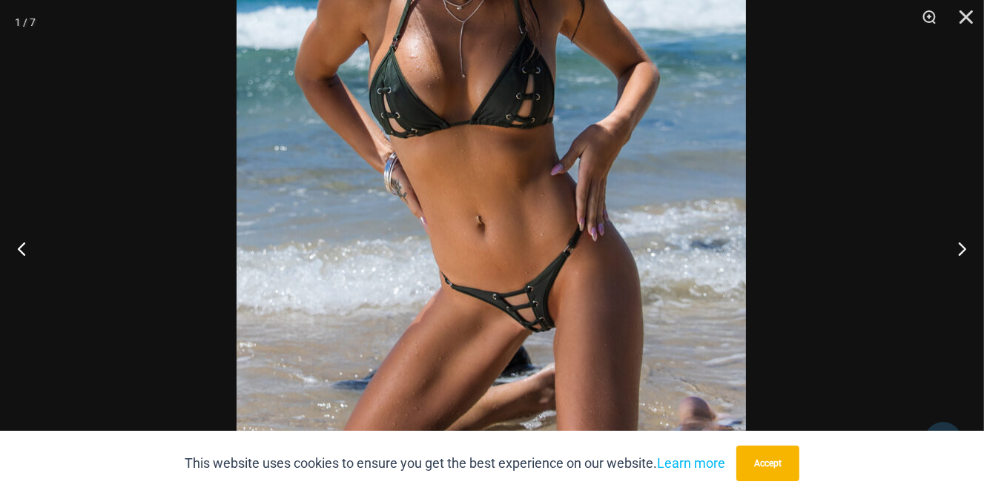
click at [673, 206] on img at bounding box center [492, 158] width 510 height 764
click at [961, 249] on button "Next" at bounding box center [957, 248] width 56 height 74
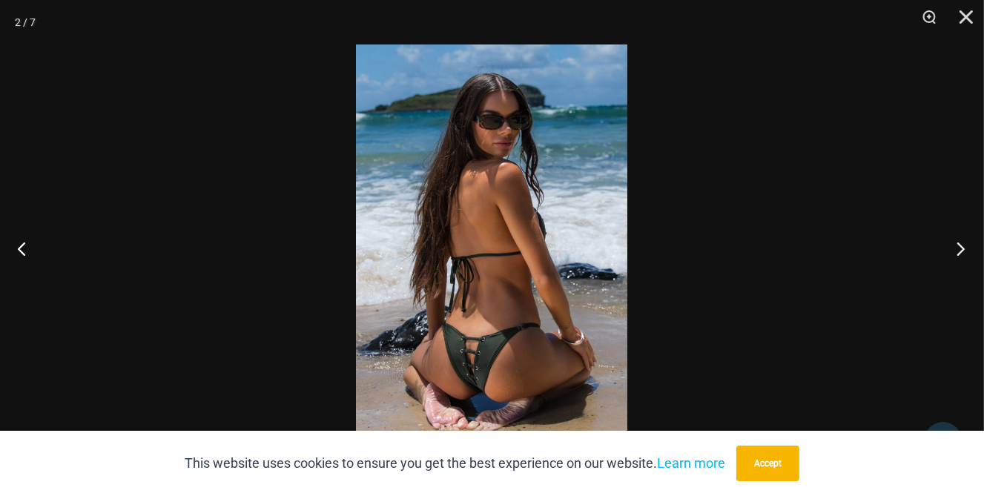
click at [961, 249] on button "Next" at bounding box center [957, 248] width 56 height 74
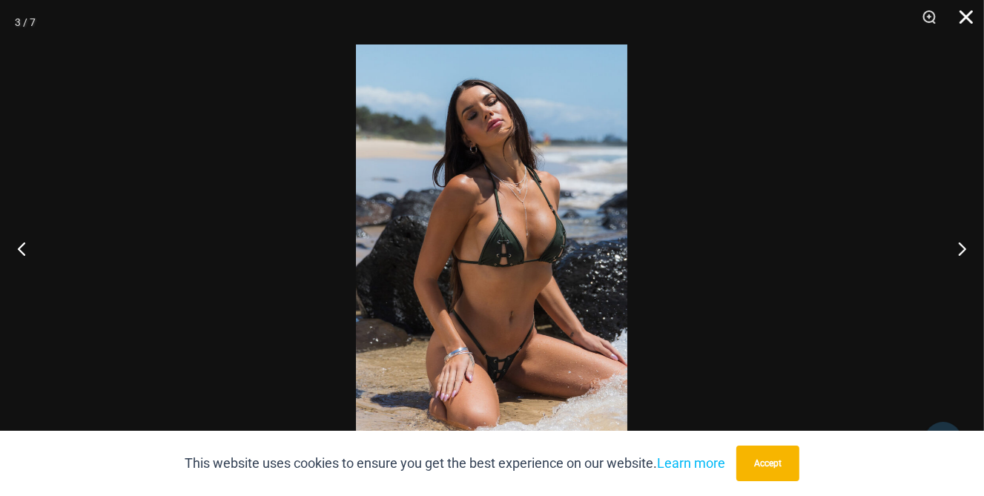
click at [973, 14] on button "Close" at bounding box center [961, 22] width 37 height 45
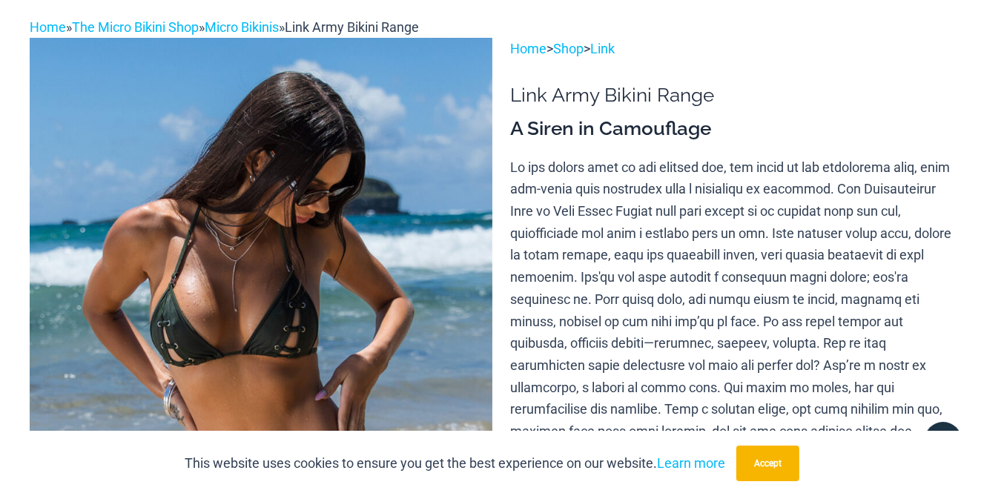
scroll to position [0, 0]
